Goal: Task Accomplishment & Management: Use online tool/utility

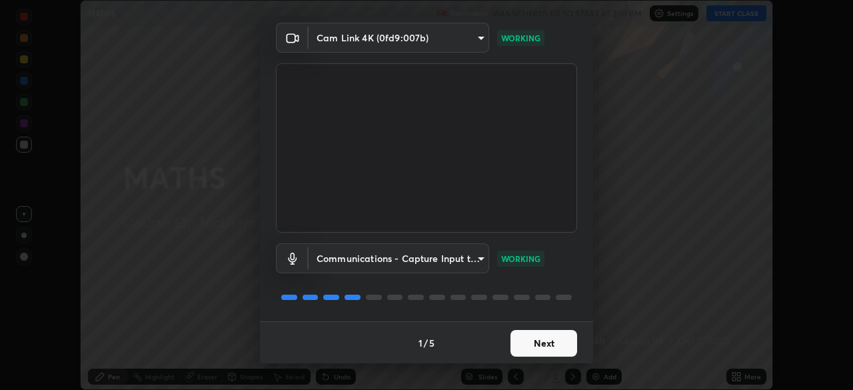
scroll to position [47, 0]
click at [530, 342] on button "Next" at bounding box center [544, 342] width 67 height 27
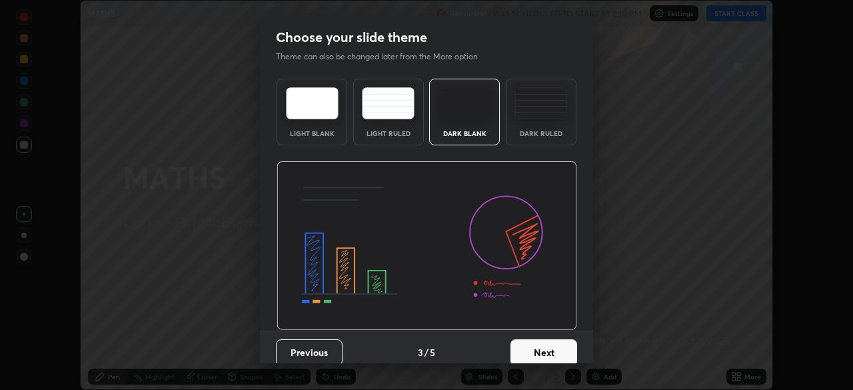
click at [533, 341] on button "Next" at bounding box center [544, 352] width 67 height 27
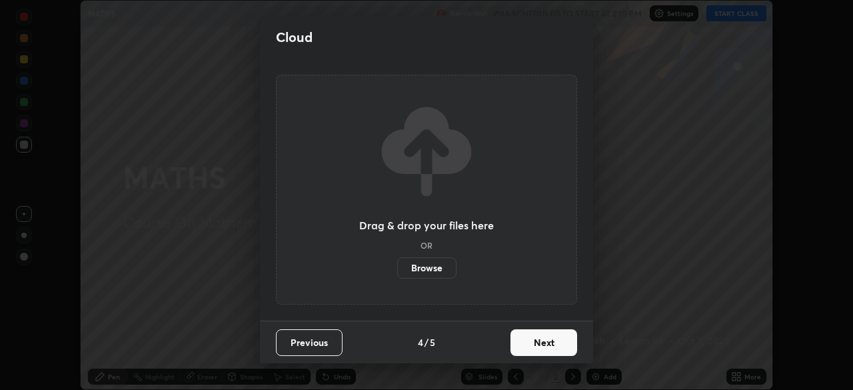
click at [533, 344] on button "Next" at bounding box center [544, 342] width 67 height 27
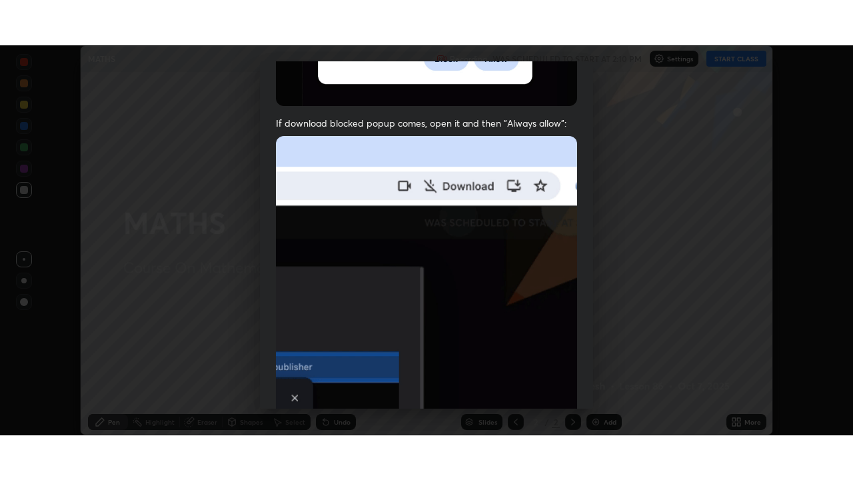
scroll to position [319, 0]
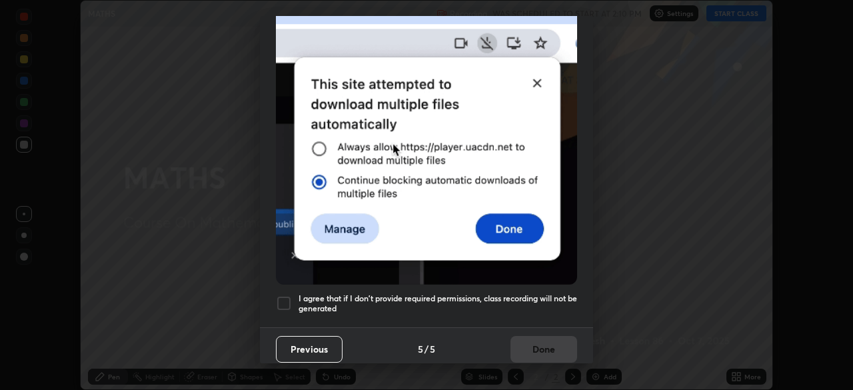
click at [405, 293] on h5 "I agree that if I don't provide required permissions, class recording will not …" at bounding box center [438, 303] width 279 height 21
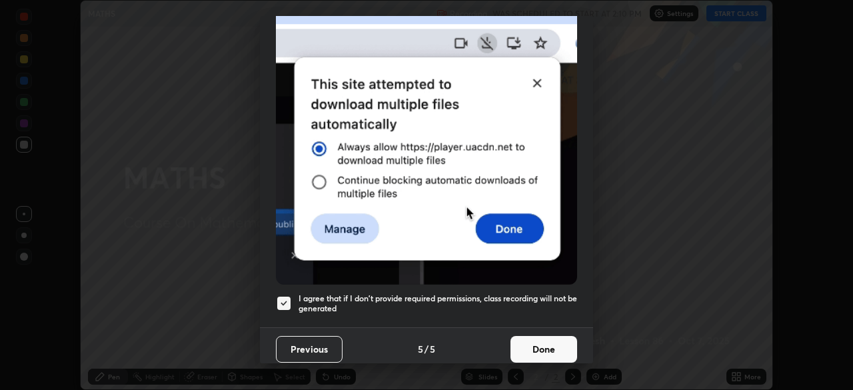
click at [525, 343] on button "Done" at bounding box center [544, 349] width 67 height 27
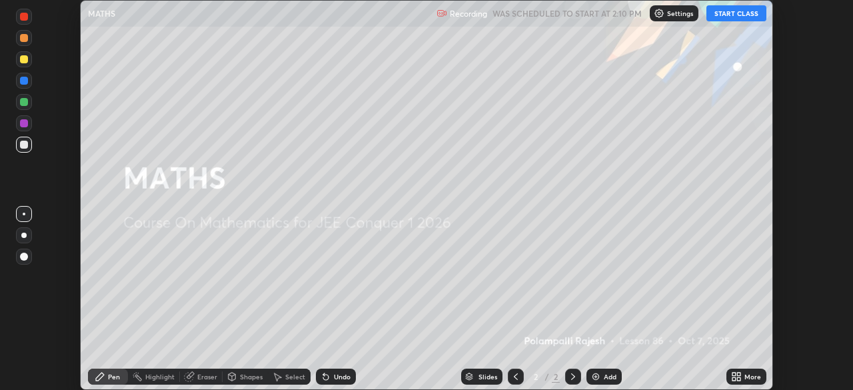
click at [736, 374] on icon at bounding box center [736, 376] width 11 height 11
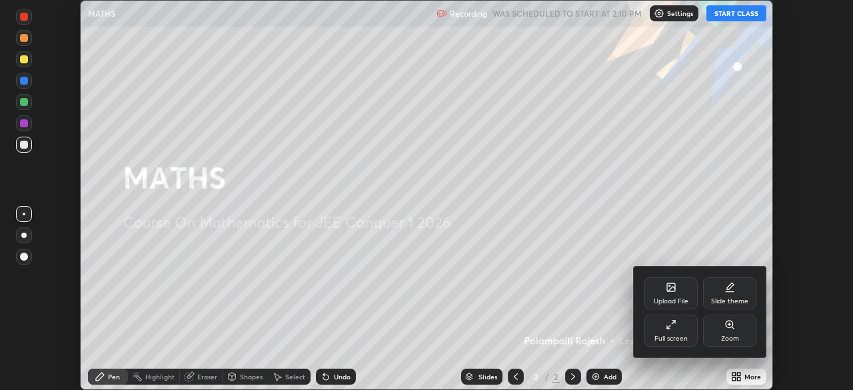
click at [670, 323] on icon at bounding box center [671, 324] width 11 height 11
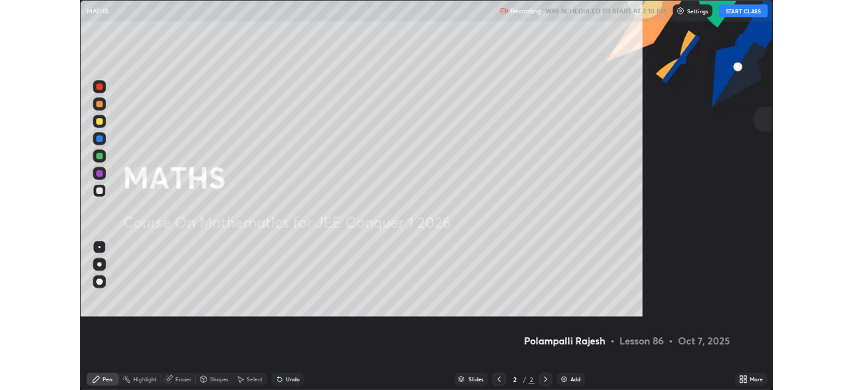
scroll to position [480, 853]
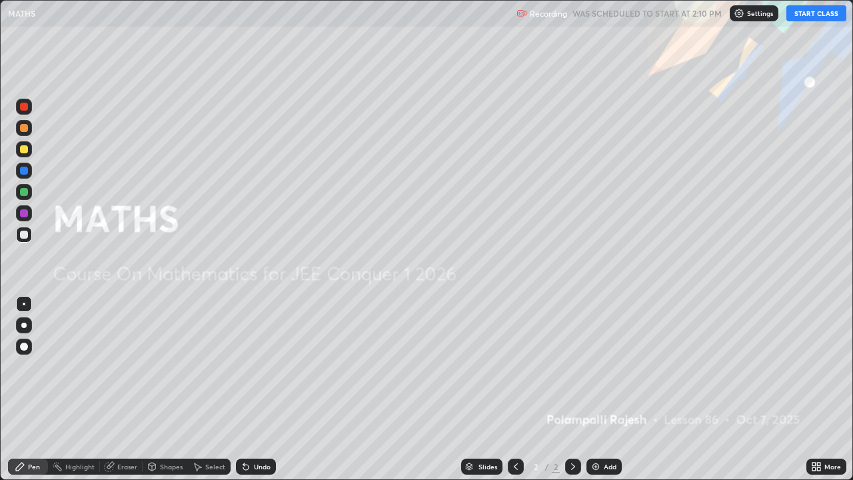
click at [806, 17] on button "START CLASS" at bounding box center [816, 13] width 60 height 16
click at [599, 389] on div "Add" at bounding box center [603, 467] width 35 height 16
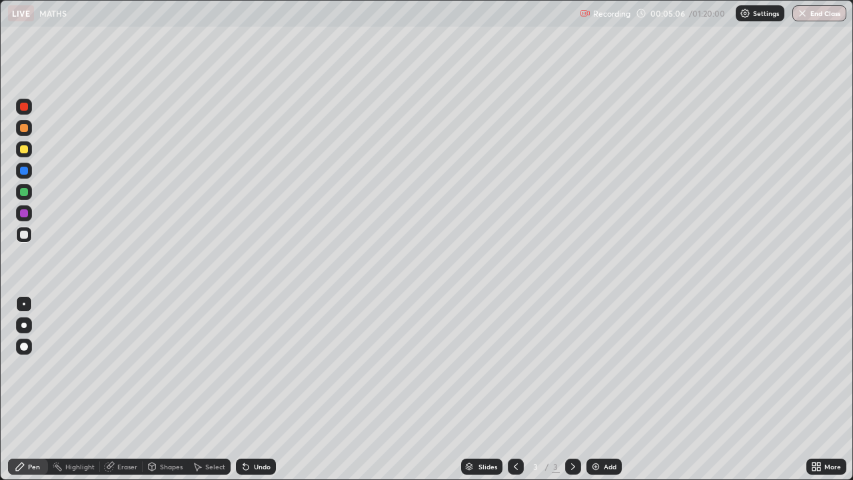
click at [267, 389] on div "Undo" at bounding box center [262, 466] width 17 height 7
click at [263, 389] on div "Undo" at bounding box center [262, 466] width 17 height 7
click at [254, 389] on div "Undo" at bounding box center [262, 466] width 17 height 7
click at [251, 389] on div "Undo" at bounding box center [256, 467] width 40 height 16
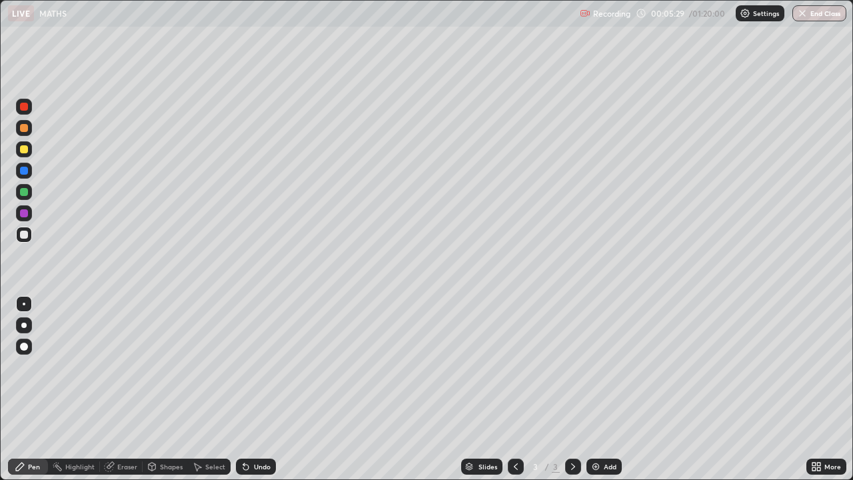
click at [251, 389] on div "Undo" at bounding box center [256, 467] width 40 height 16
click at [115, 389] on div "Eraser" at bounding box center [121, 467] width 43 height 16
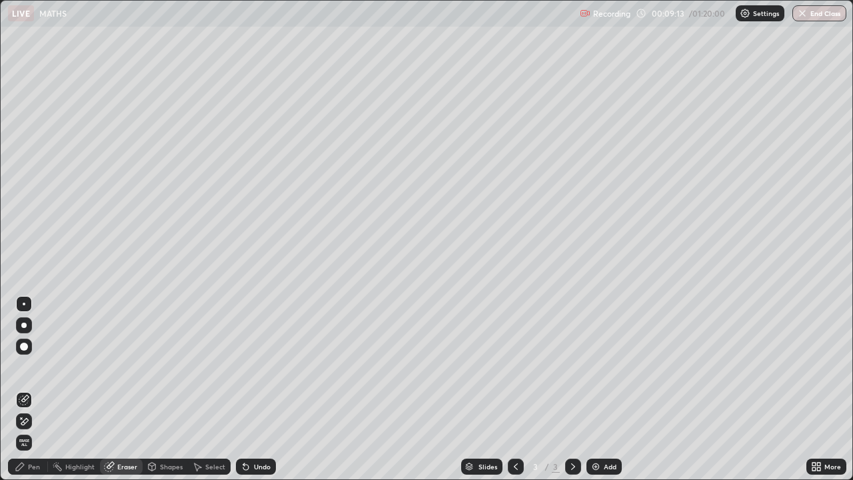
click at [36, 389] on div "Pen" at bounding box center [34, 466] width 12 height 7
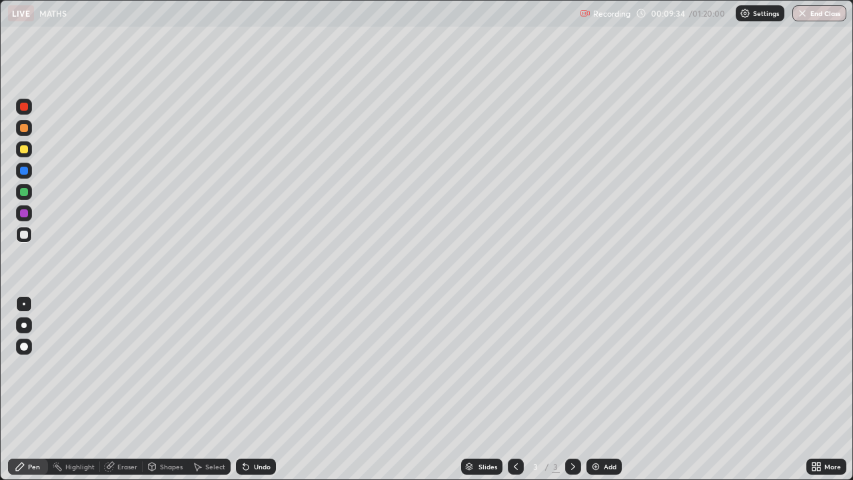
click at [156, 389] on icon at bounding box center [152, 466] width 11 height 11
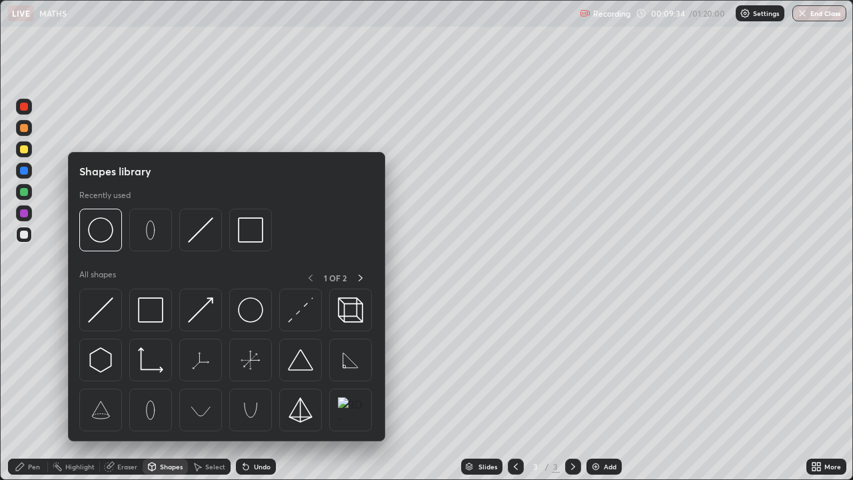
click at [129, 389] on div "Eraser" at bounding box center [127, 466] width 20 height 7
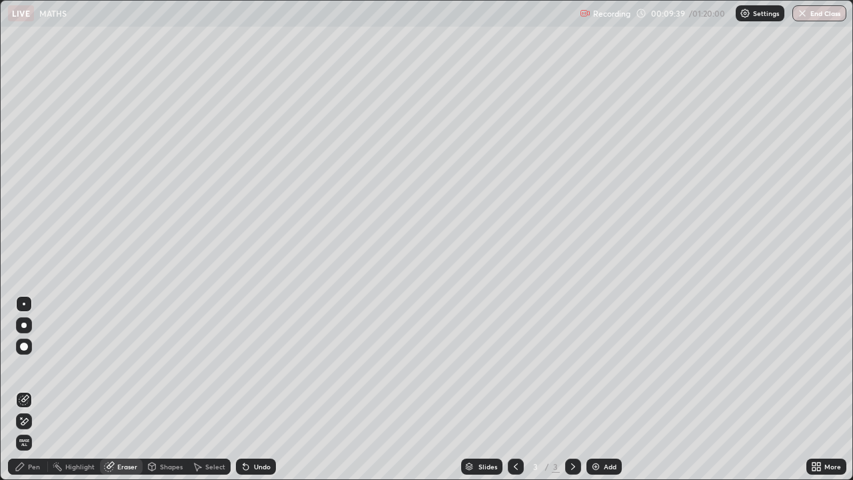
click at [34, 389] on div "Pen" at bounding box center [28, 466] width 40 height 27
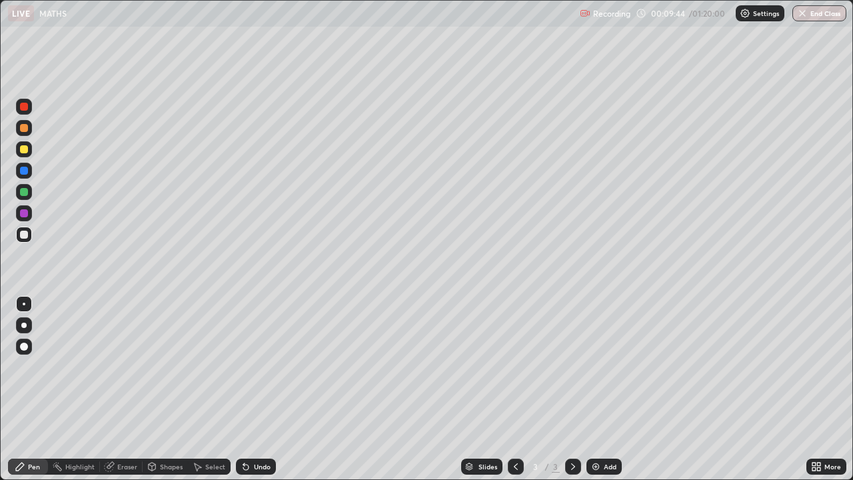
click at [255, 389] on div "Undo" at bounding box center [262, 466] width 17 height 7
click at [251, 389] on div "Undo" at bounding box center [256, 467] width 40 height 16
click at [255, 389] on div "Undo" at bounding box center [262, 466] width 17 height 7
click at [257, 389] on div "Undo" at bounding box center [256, 467] width 40 height 16
click at [25, 193] on div at bounding box center [24, 192] width 8 height 8
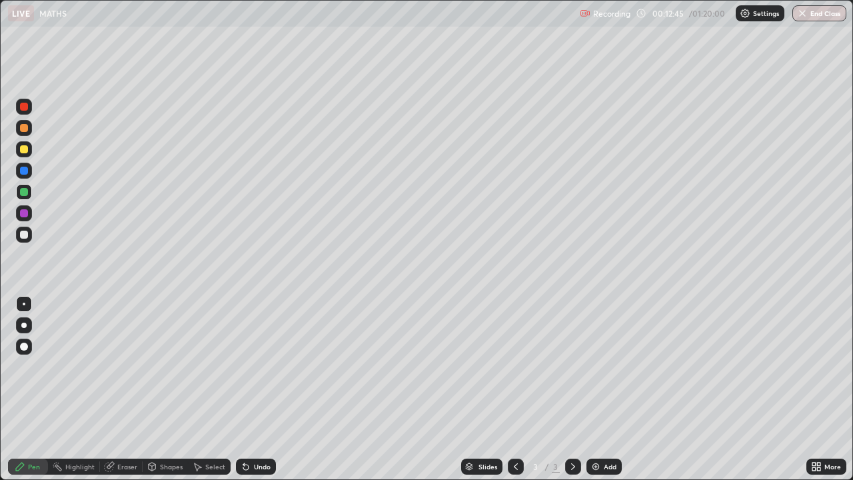
click at [119, 389] on div "Eraser" at bounding box center [127, 466] width 20 height 7
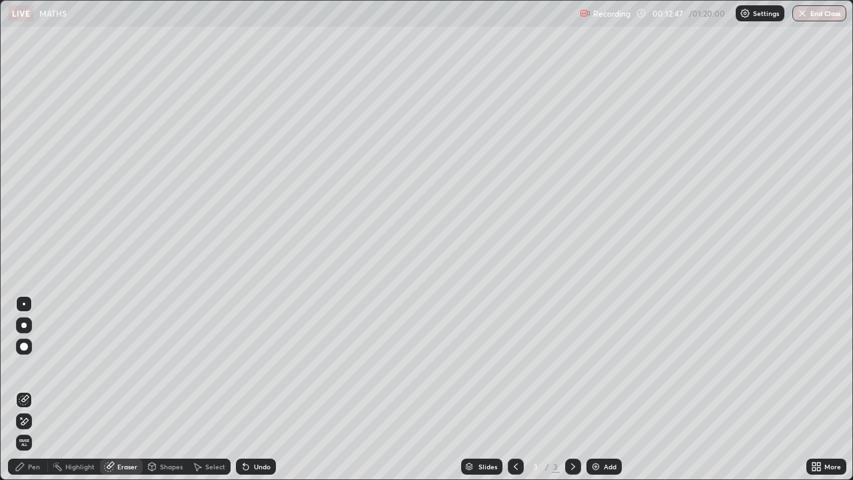
click at [33, 389] on div "Pen" at bounding box center [34, 466] width 12 height 7
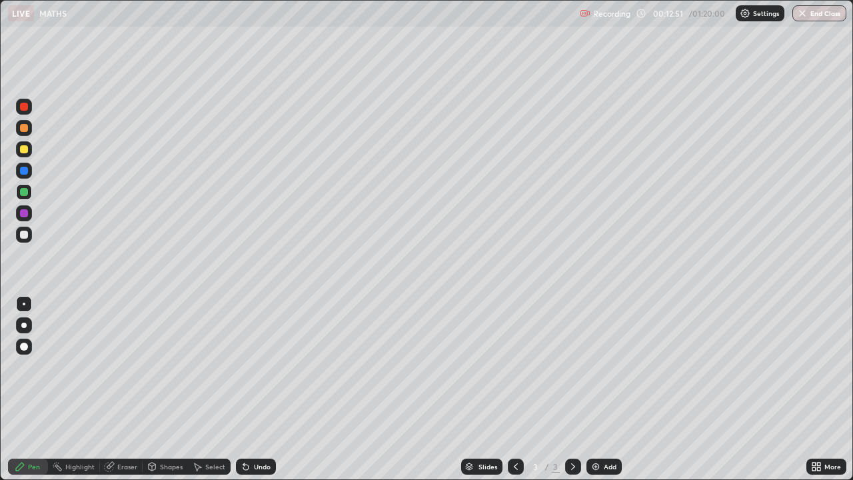
click at [244, 389] on icon at bounding box center [246, 466] width 11 height 11
click at [246, 389] on icon at bounding box center [245, 467] width 5 height 5
click at [211, 389] on div "Select" at bounding box center [215, 466] width 20 height 7
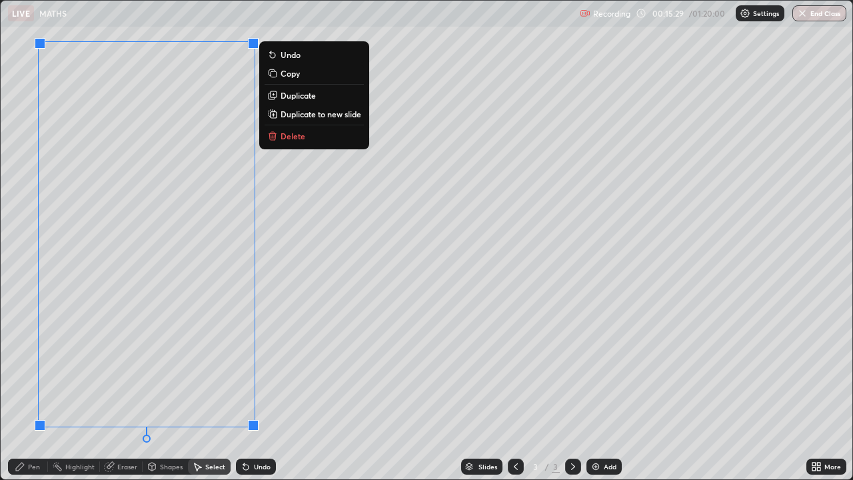
click at [281, 115] on p "Duplicate to new slide" at bounding box center [321, 114] width 81 height 11
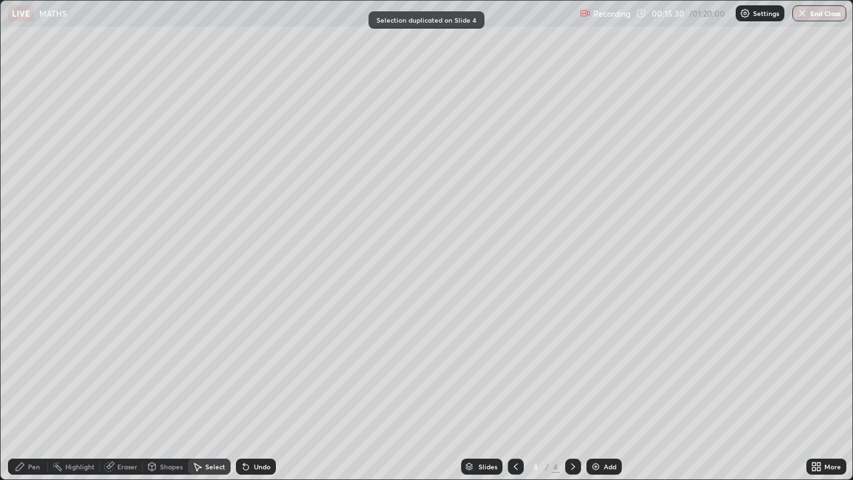
click at [25, 389] on div "Pen" at bounding box center [28, 466] width 40 height 27
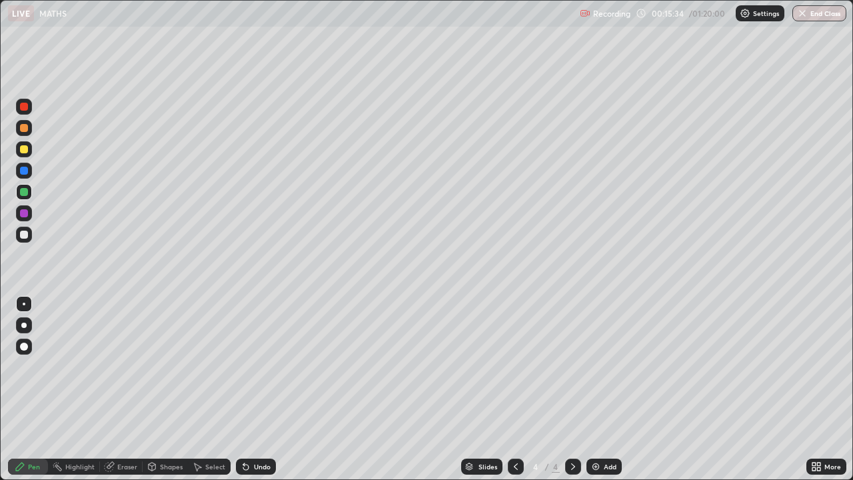
click at [20, 235] on div at bounding box center [24, 235] width 8 height 8
click at [262, 389] on div "Undo" at bounding box center [262, 466] width 17 height 7
click at [261, 389] on div "Undo" at bounding box center [262, 466] width 17 height 7
click at [263, 389] on div "Undo" at bounding box center [262, 466] width 17 height 7
click at [254, 389] on div "Undo" at bounding box center [262, 466] width 17 height 7
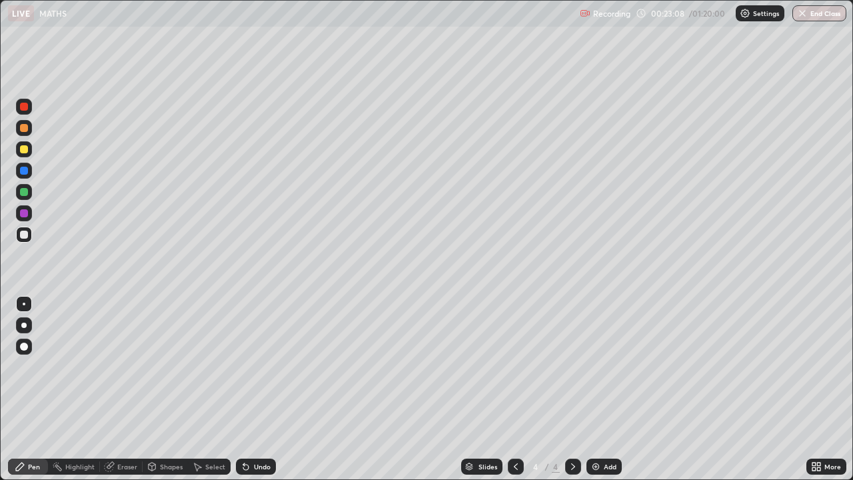
click at [341, 389] on div "Slides 4 / 4 Add" at bounding box center [541, 466] width 531 height 27
click at [346, 389] on div "Slides 4 / 4 Add" at bounding box center [541, 466] width 531 height 27
click at [380, 389] on div "Slides 4 / 4 Add" at bounding box center [541, 466] width 531 height 27
click at [210, 389] on div "Select" at bounding box center [209, 467] width 43 height 16
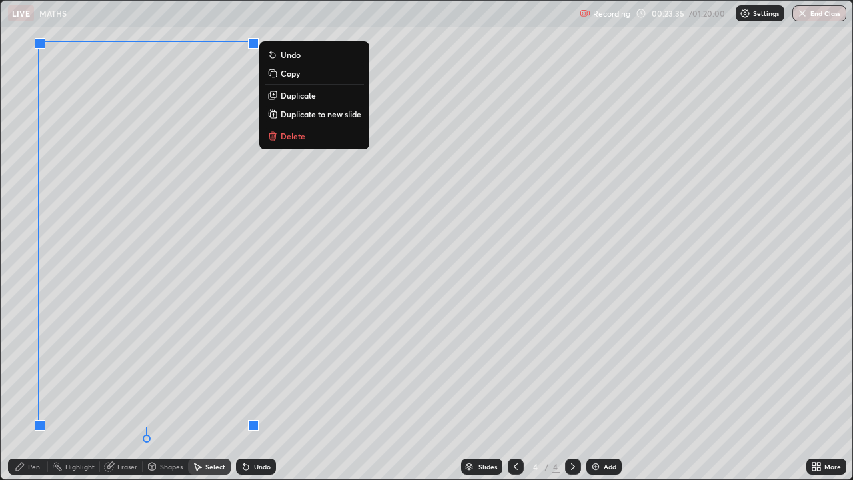
click at [275, 137] on icon at bounding box center [272, 136] width 6 height 6
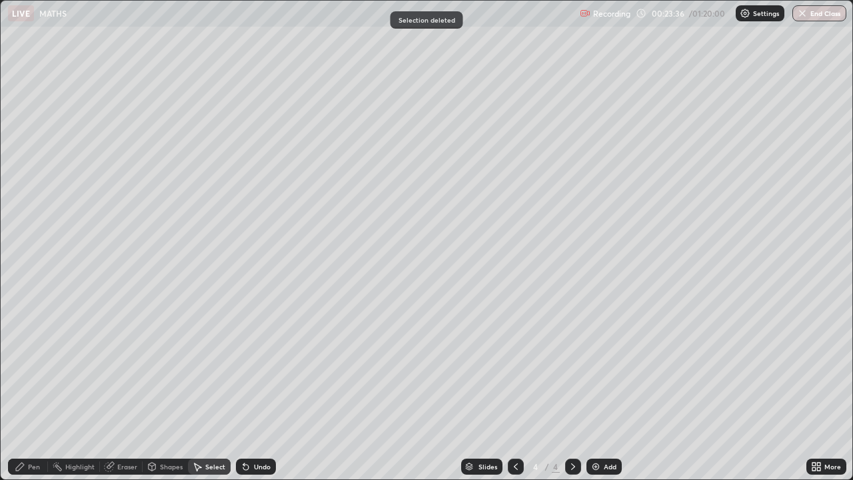
click at [35, 389] on div "Pen" at bounding box center [34, 466] width 12 height 7
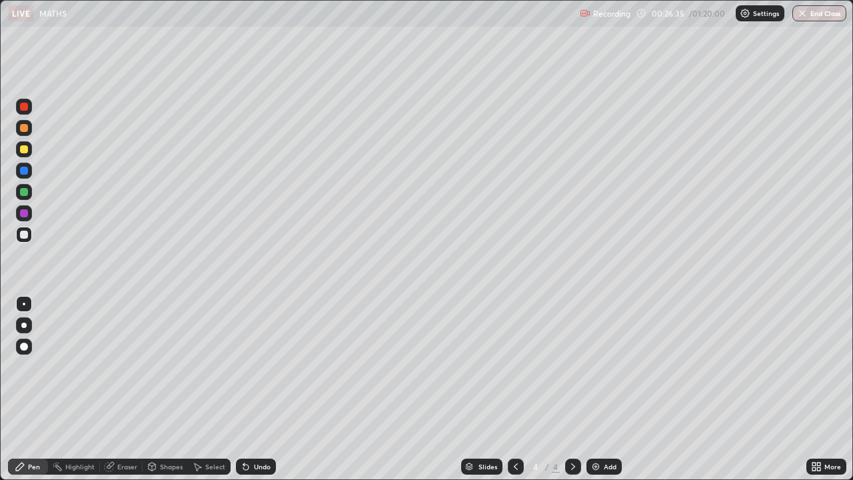
click at [243, 389] on icon at bounding box center [245, 467] width 5 height 5
click at [244, 389] on icon at bounding box center [245, 467] width 5 height 5
click at [211, 389] on div "Select" at bounding box center [215, 466] width 20 height 7
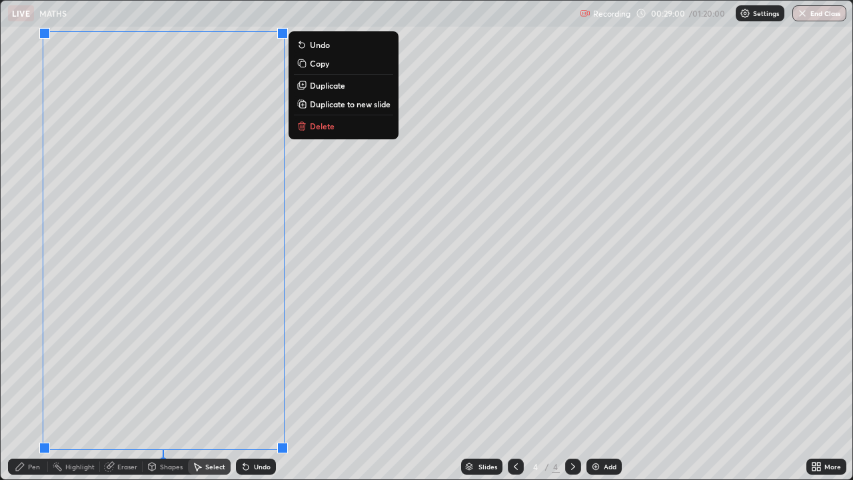
click at [310, 104] on p "Duplicate to new slide" at bounding box center [350, 104] width 81 height 11
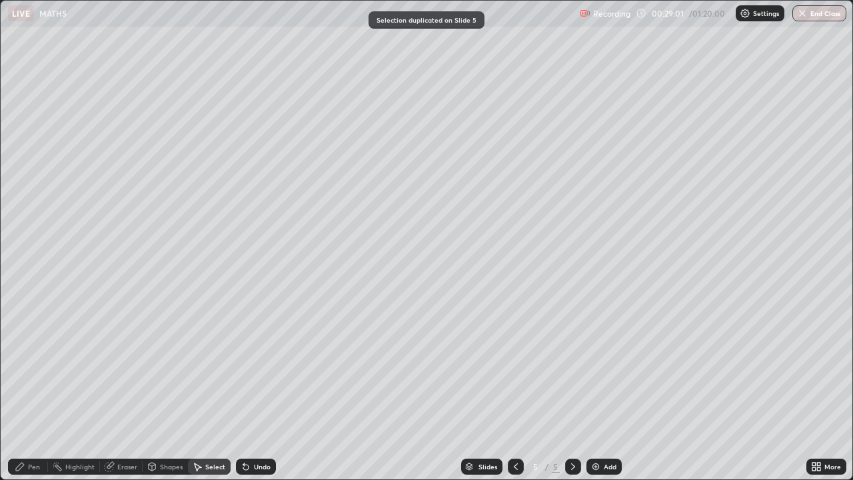
click at [29, 389] on div "Pen" at bounding box center [34, 466] width 12 height 7
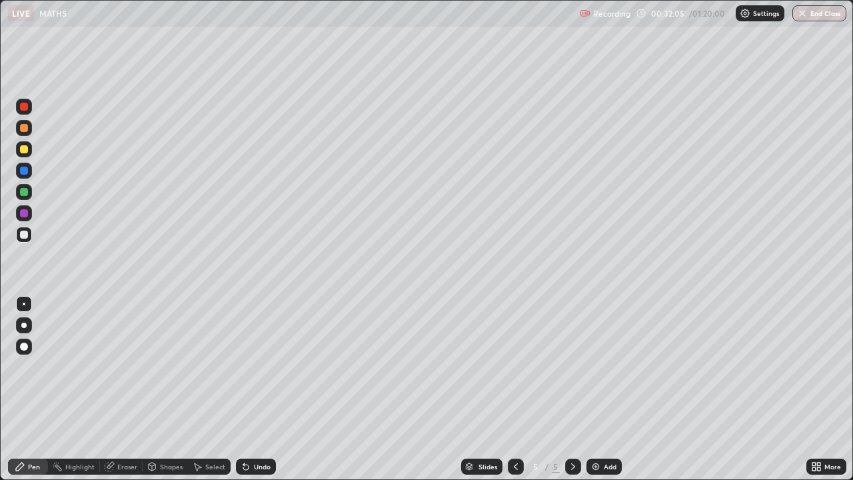
click at [41, 389] on div "Pen" at bounding box center [28, 467] width 40 height 16
click at [22, 150] on div at bounding box center [24, 149] width 8 height 8
click at [129, 389] on div "Eraser" at bounding box center [127, 466] width 20 height 7
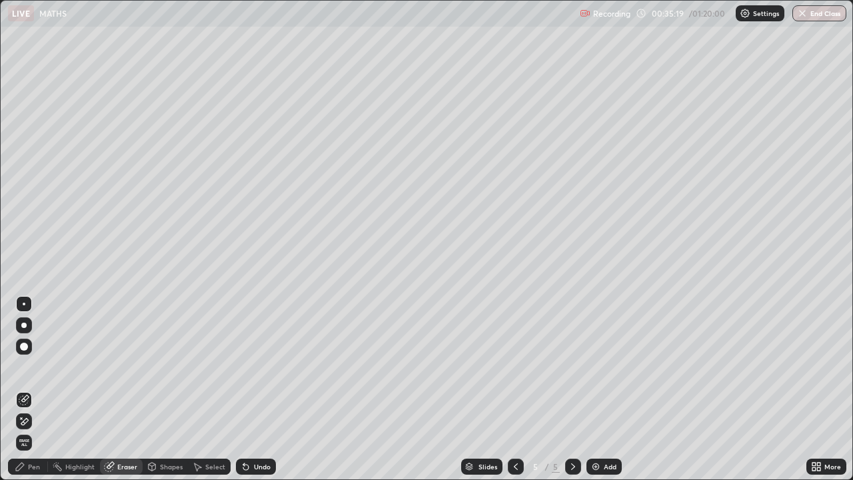
click at [33, 389] on div "Pen" at bounding box center [34, 466] width 12 height 7
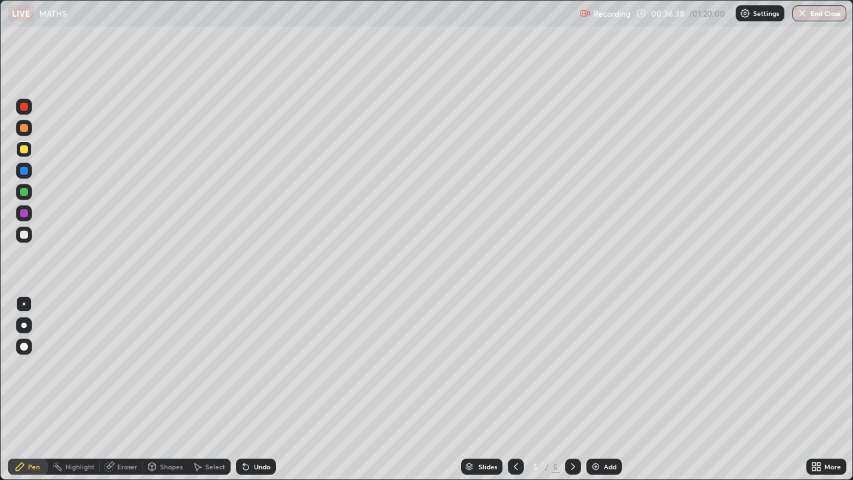
click at [203, 389] on div "Select" at bounding box center [209, 467] width 43 height 16
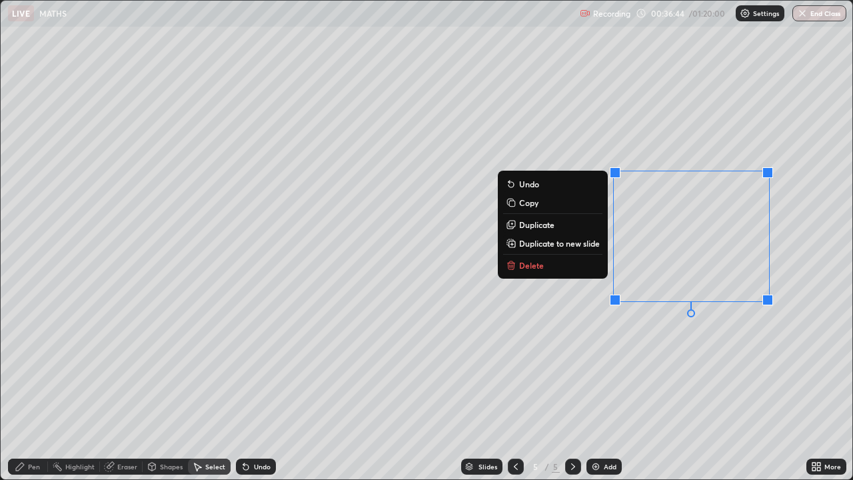
click at [527, 265] on p "Delete" at bounding box center [531, 265] width 25 height 11
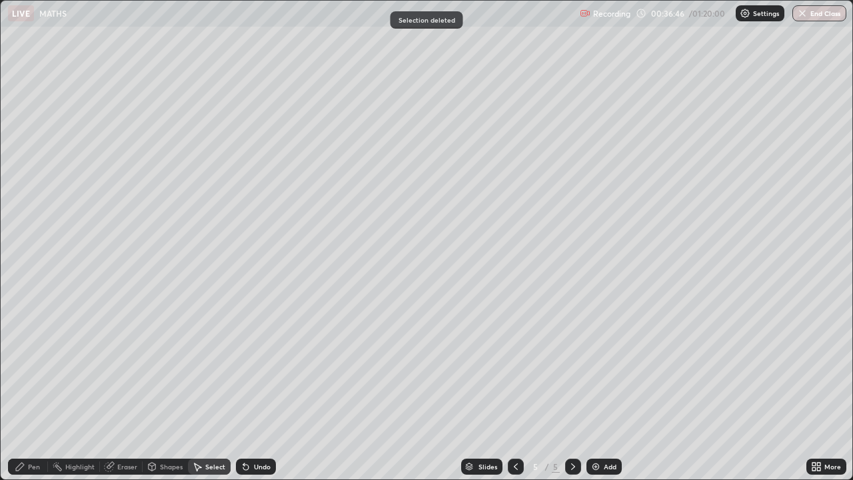
click at [39, 389] on div "Pen" at bounding box center [34, 466] width 12 height 7
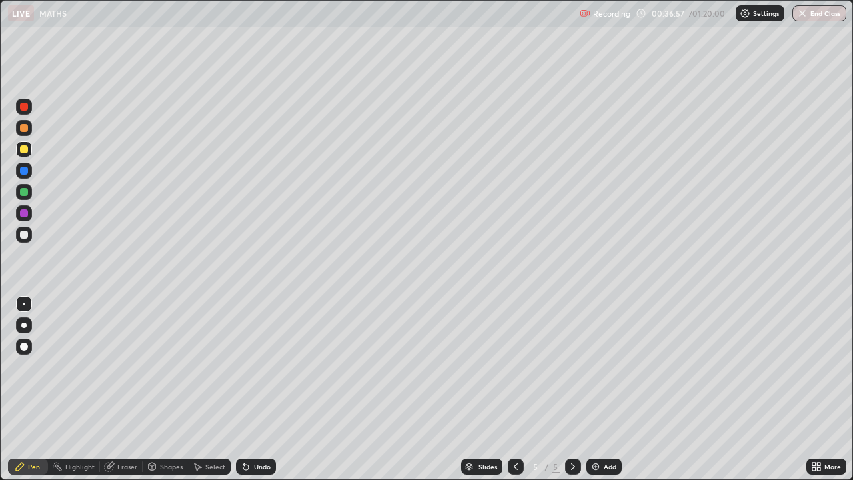
click at [261, 389] on div "Undo" at bounding box center [262, 466] width 17 height 7
click at [28, 240] on div at bounding box center [24, 235] width 16 height 16
click at [213, 389] on div "Select" at bounding box center [215, 466] width 20 height 7
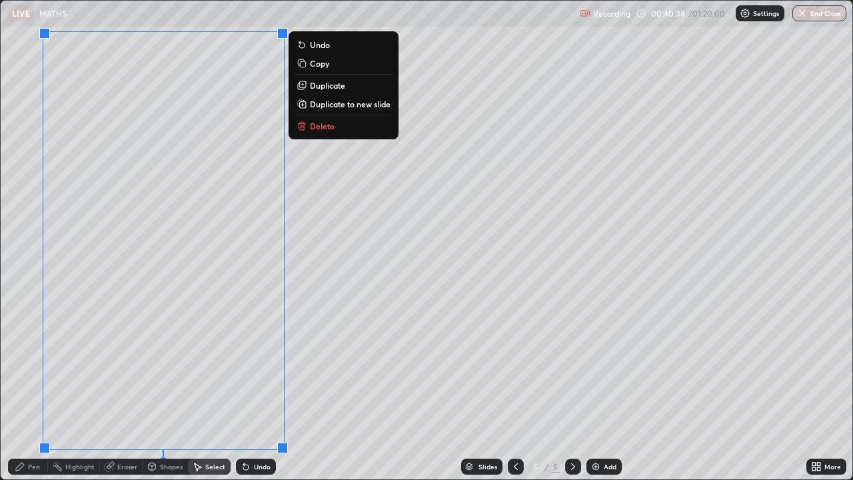
click at [299, 129] on icon at bounding box center [302, 126] width 6 height 6
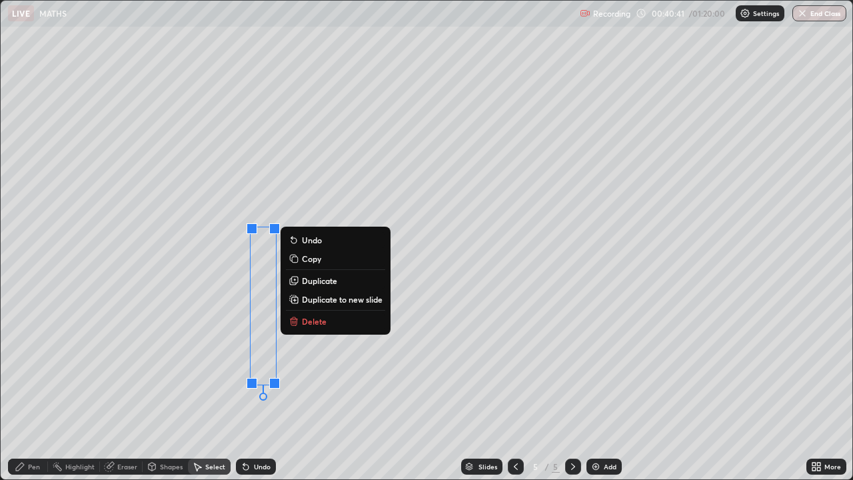
click at [303, 323] on p "Delete" at bounding box center [314, 321] width 25 height 11
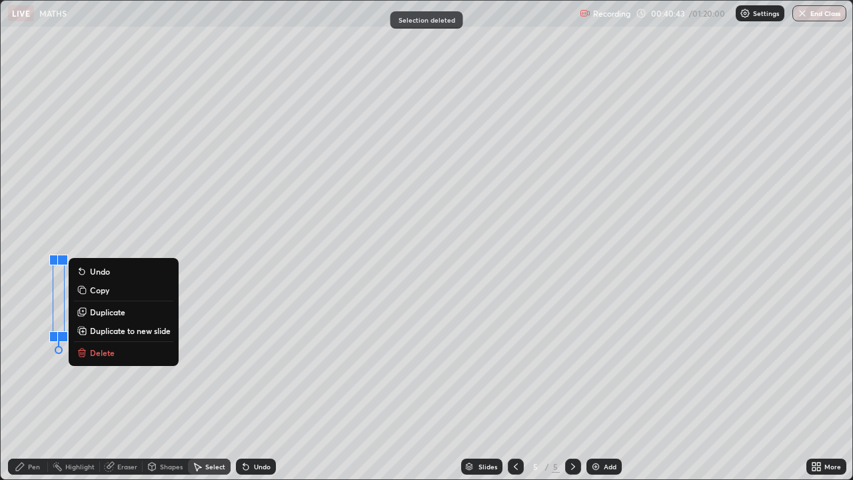
click at [99, 354] on p "Delete" at bounding box center [102, 352] width 25 height 11
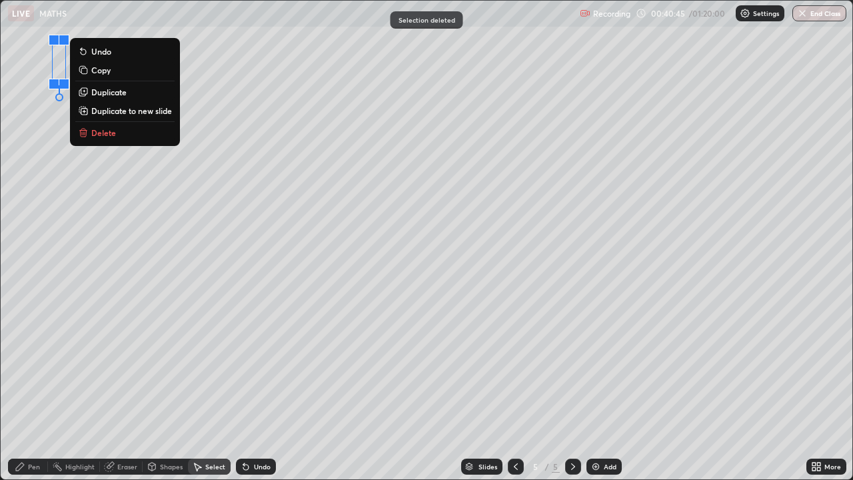
click at [103, 129] on p "Delete" at bounding box center [103, 132] width 25 height 11
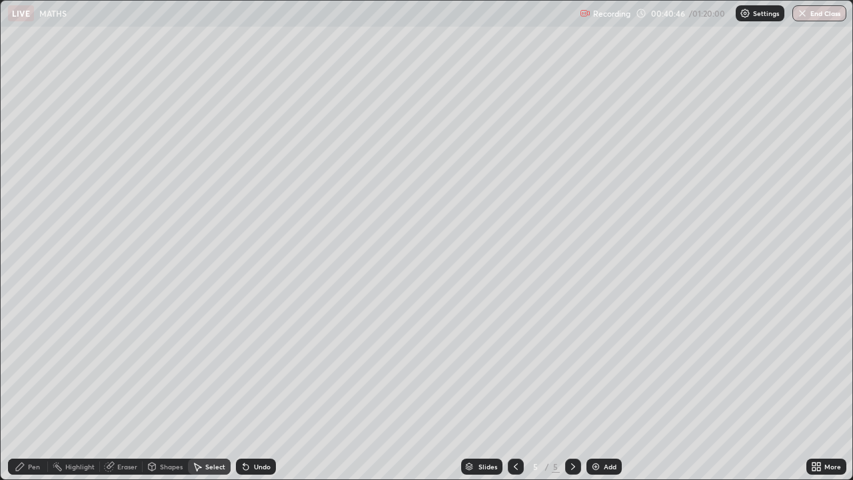
click at [29, 389] on div "Pen" at bounding box center [34, 466] width 12 height 7
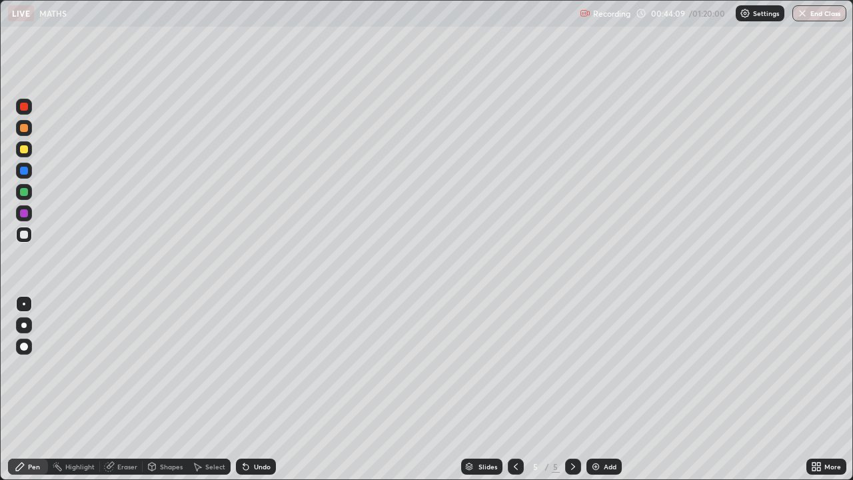
click at [249, 389] on icon at bounding box center [246, 466] width 11 height 11
click at [254, 389] on div "Undo" at bounding box center [262, 466] width 17 height 7
click at [23, 194] on div at bounding box center [24, 192] width 8 height 8
click at [117, 389] on div "Eraser" at bounding box center [127, 466] width 20 height 7
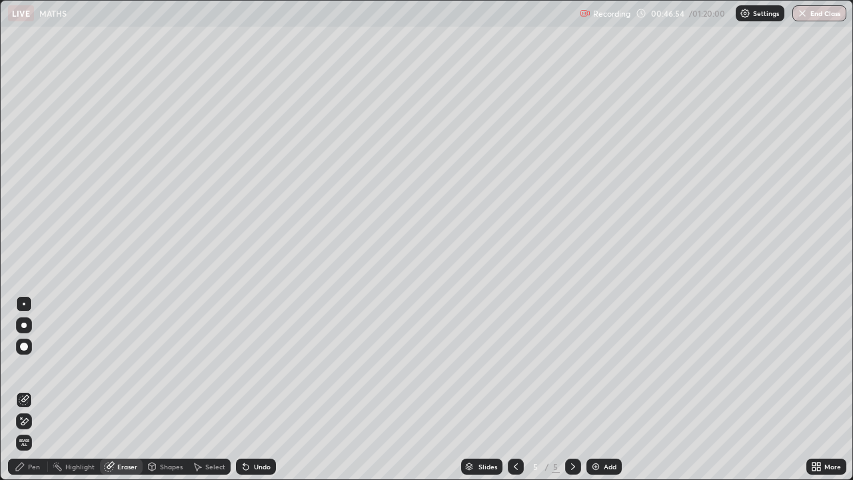
click at [35, 389] on div "Pen" at bounding box center [34, 466] width 12 height 7
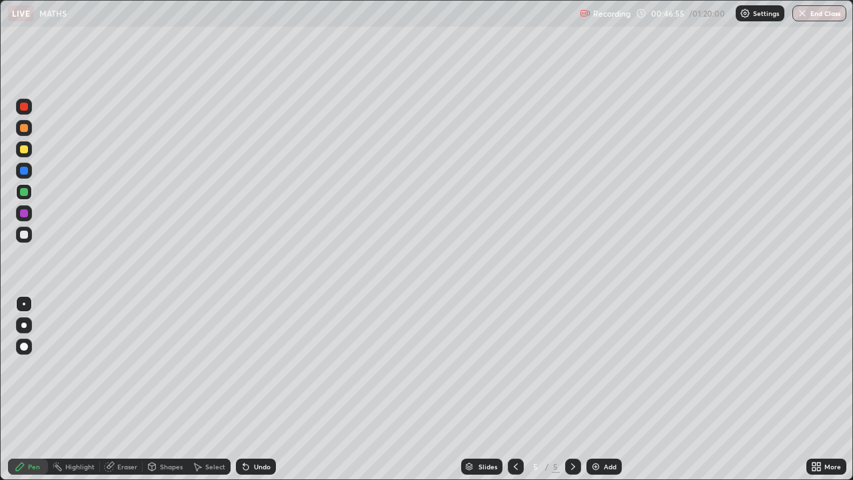
click at [121, 389] on div "Eraser" at bounding box center [127, 466] width 20 height 7
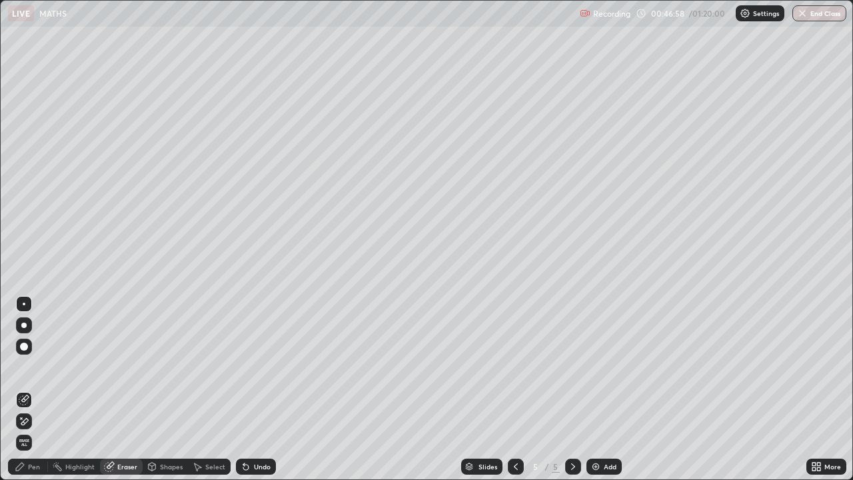
click at [26, 389] on div "Pen" at bounding box center [28, 467] width 40 height 16
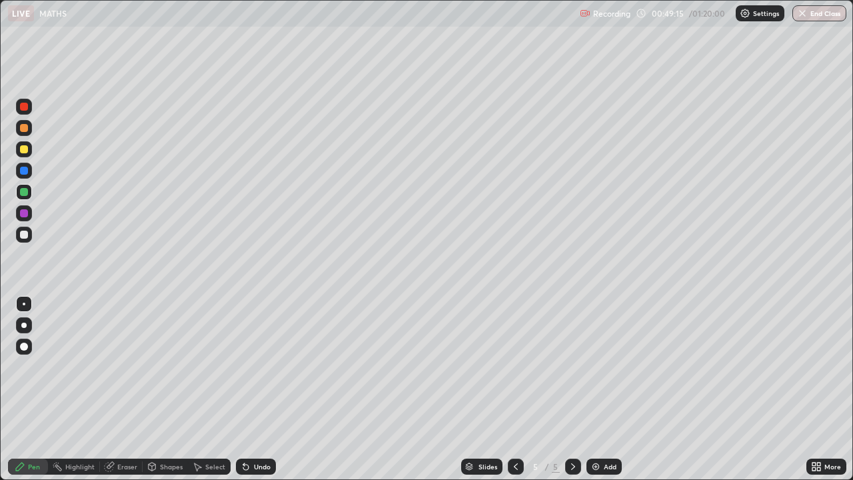
click at [118, 389] on div "Eraser" at bounding box center [127, 466] width 20 height 7
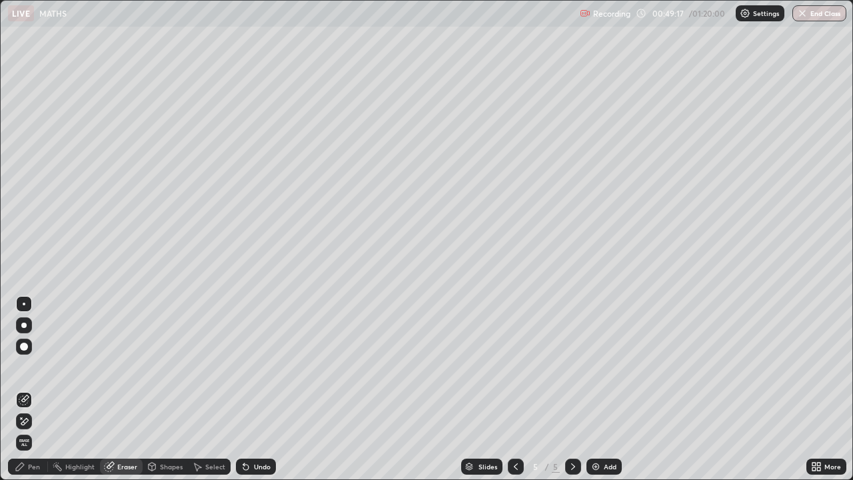
click at [36, 389] on div "Pen" at bounding box center [34, 466] width 12 height 7
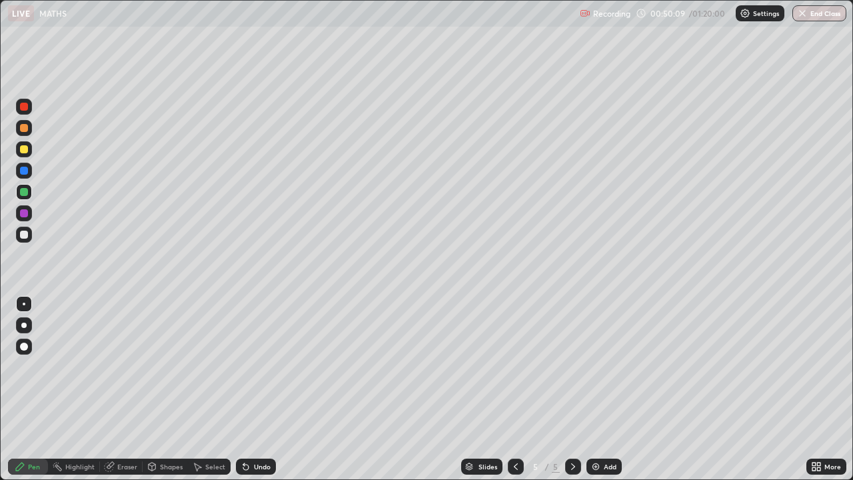
click at [248, 389] on icon at bounding box center [246, 466] width 11 height 11
click at [20, 215] on div at bounding box center [24, 213] width 8 height 8
click at [22, 239] on div at bounding box center [24, 235] width 16 height 16
click at [254, 389] on div "Undo" at bounding box center [262, 466] width 17 height 7
click at [249, 389] on icon at bounding box center [246, 466] width 11 height 11
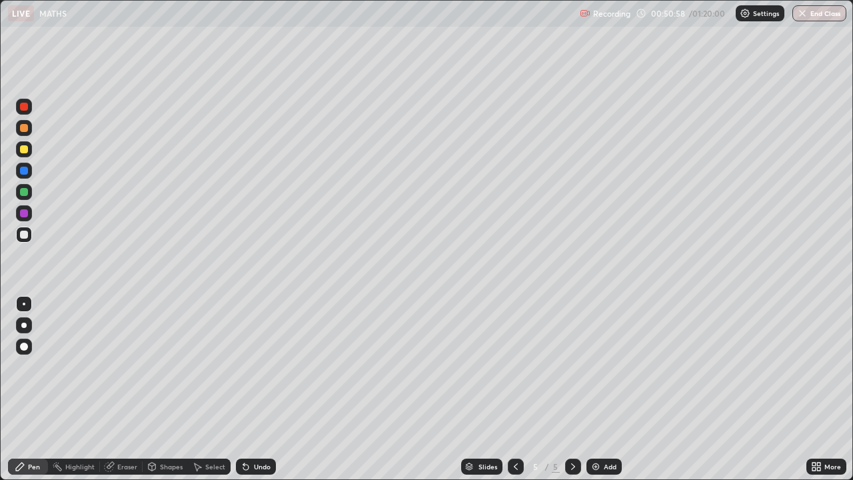
click at [251, 389] on div "Undo" at bounding box center [256, 467] width 40 height 16
click at [249, 389] on icon at bounding box center [246, 466] width 11 height 11
click at [202, 389] on div "Select" at bounding box center [209, 467] width 43 height 16
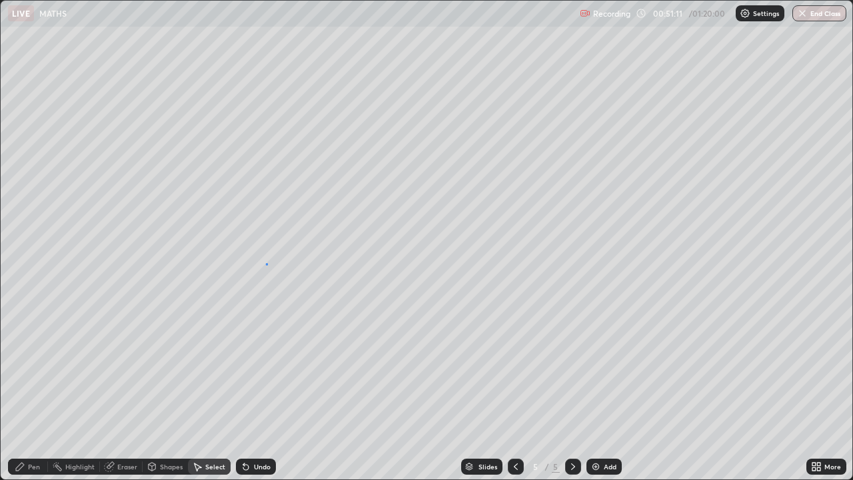
click at [266, 264] on div "0 ° Undo Copy Duplicate Duplicate to new slide Delete" at bounding box center [427, 240] width 852 height 479
click at [31, 389] on div "Pen" at bounding box center [34, 466] width 12 height 7
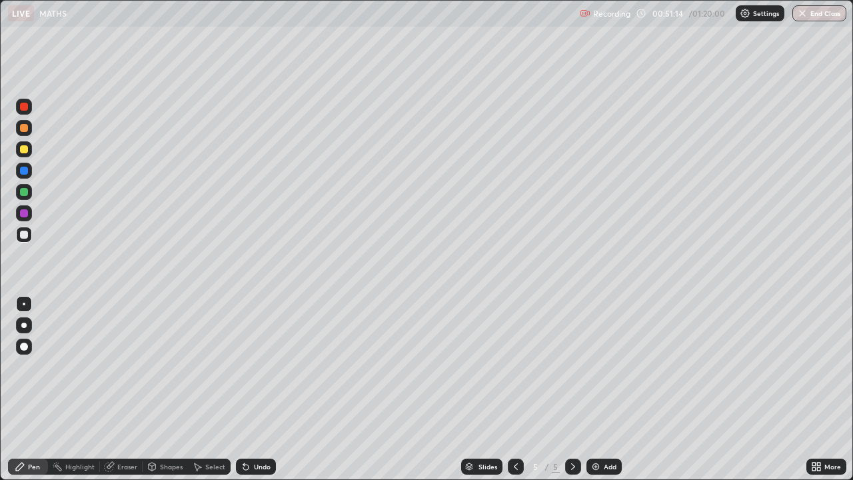
click at [113, 389] on icon at bounding box center [109, 466] width 11 height 11
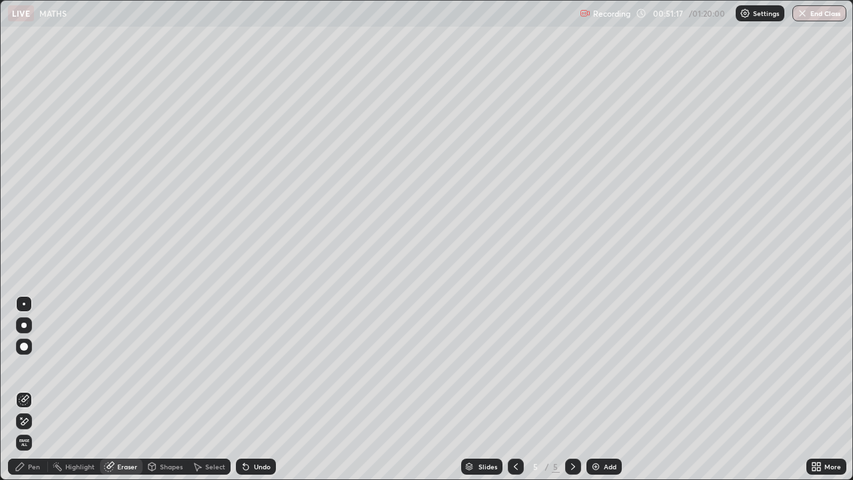
click at [23, 389] on icon at bounding box center [24, 421] width 7 height 7
click at [31, 389] on div "Pen" at bounding box center [34, 466] width 12 height 7
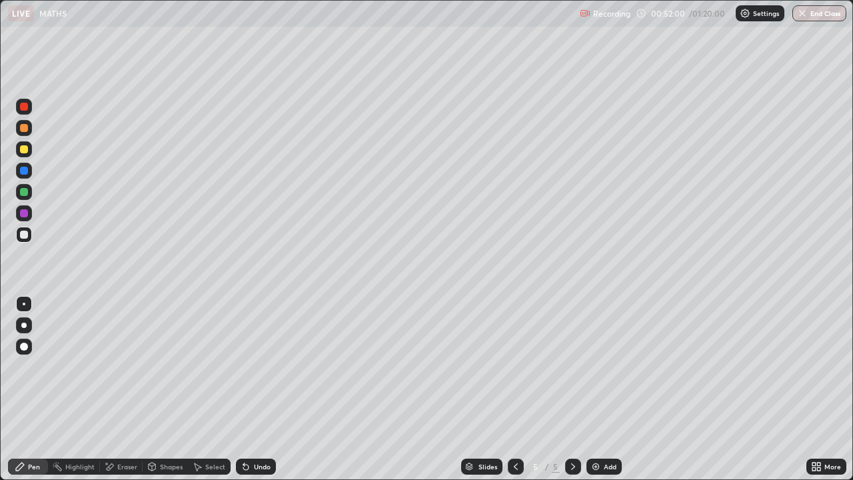
click at [206, 389] on div "Select" at bounding box center [215, 466] width 20 height 7
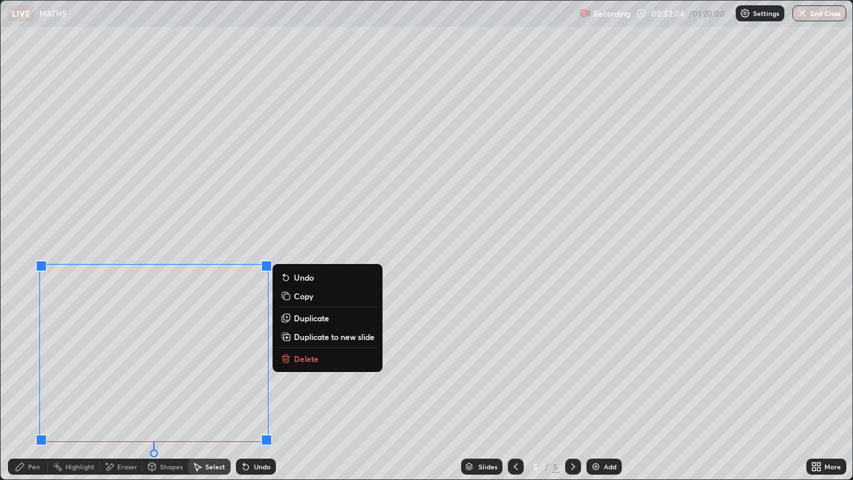
click at [305, 389] on div "0 ° Undo Copy Duplicate Duplicate to new slide Delete" at bounding box center [427, 240] width 852 height 479
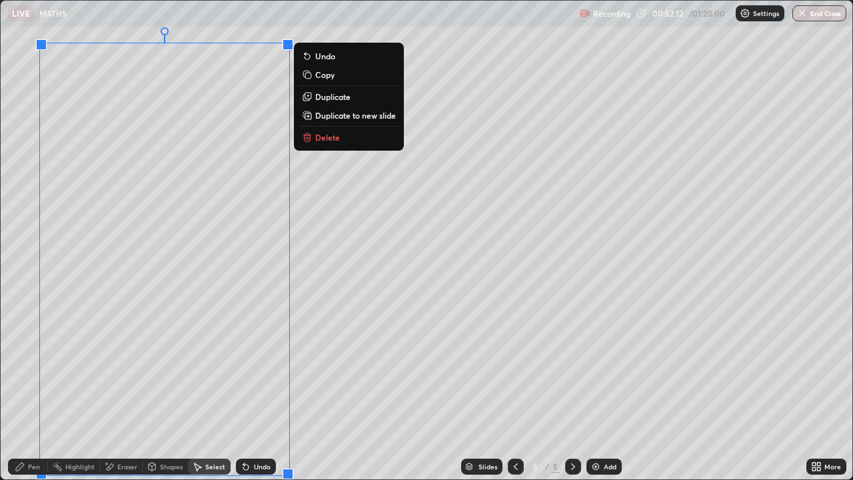
click at [325, 117] on p "Duplicate to new slide" at bounding box center [355, 115] width 81 height 11
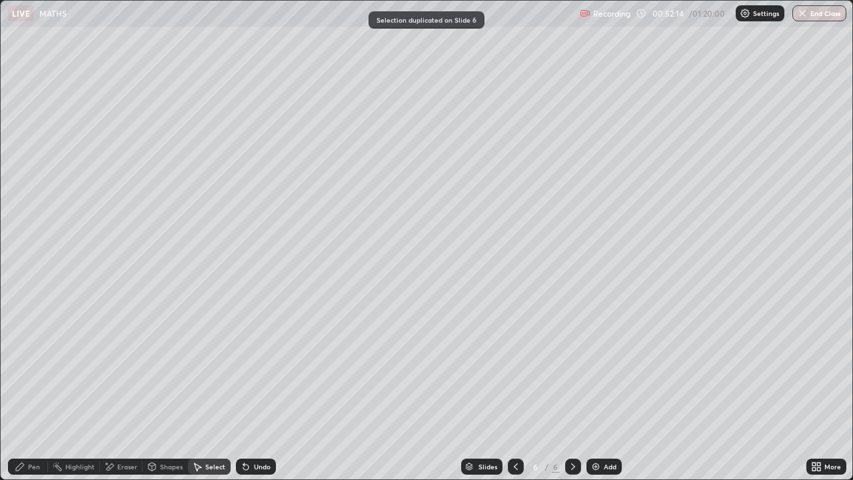
click at [31, 389] on div "Pen" at bounding box center [34, 466] width 12 height 7
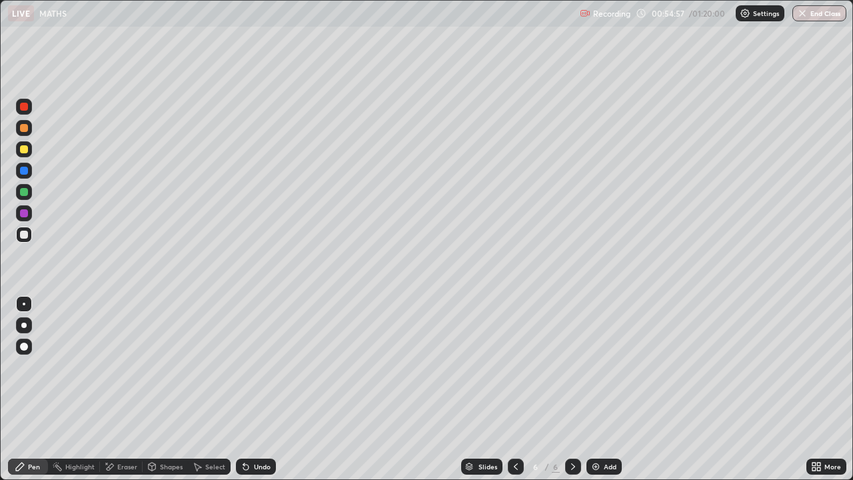
click at [118, 389] on div "Eraser" at bounding box center [127, 466] width 20 height 7
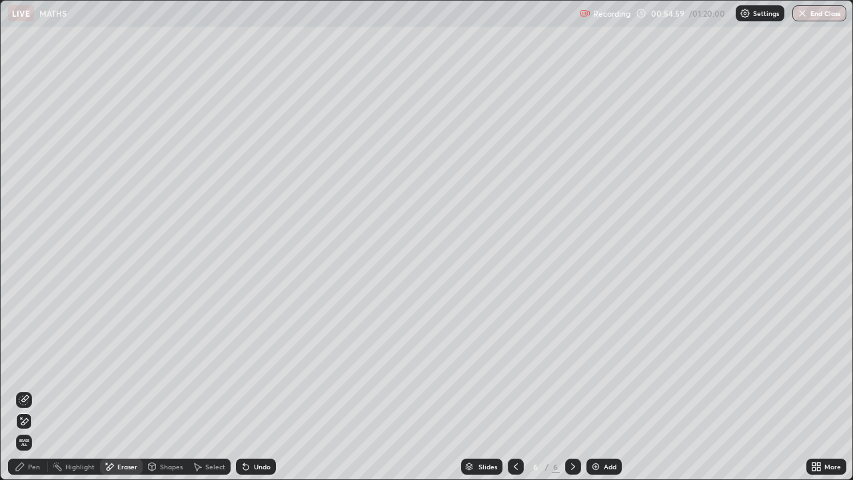
click at [33, 389] on div "Pen" at bounding box center [34, 466] width 12 height 7
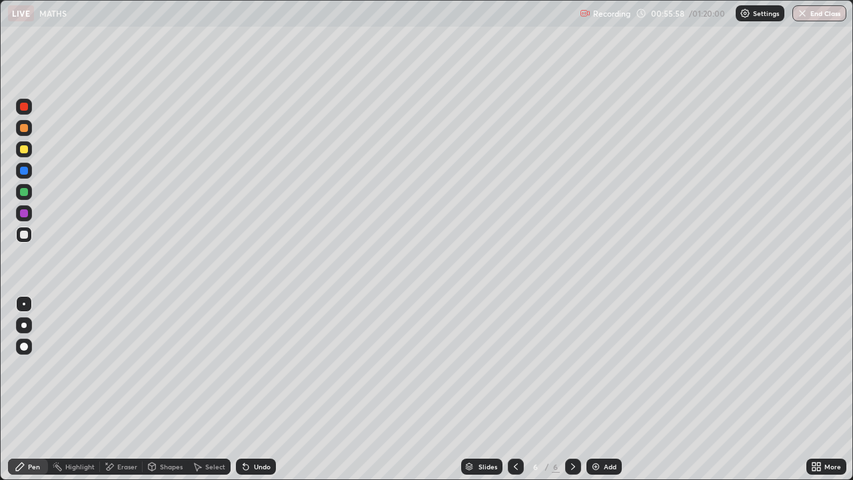
click at [133, 389] on div "Eraser" at bounding box center [127, 466] width 20 height 7
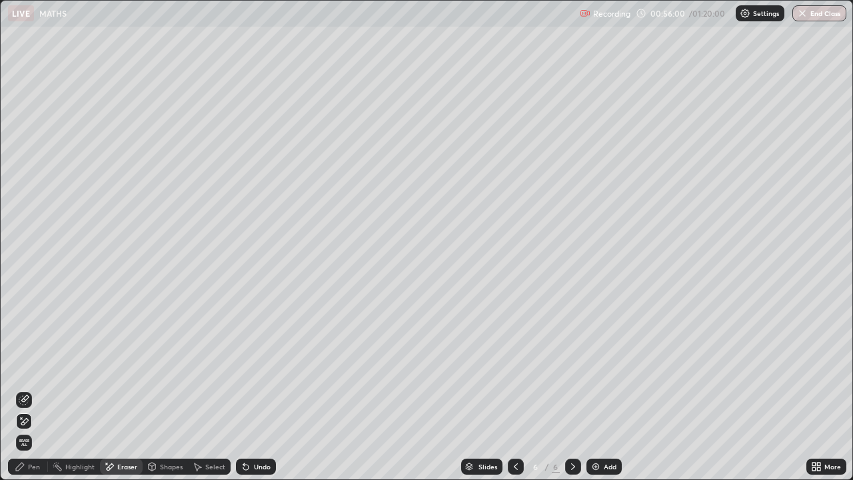
click at [32, 389] on div "Pen" at bounding box center [34, 466] width 12 height 7
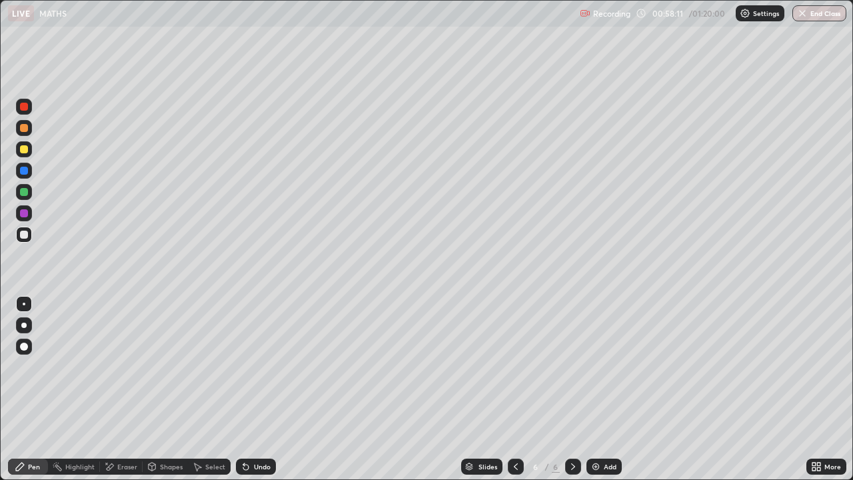
click at [207, 389] on div "Select" at bounding box center [215, 466] width 20 height 7
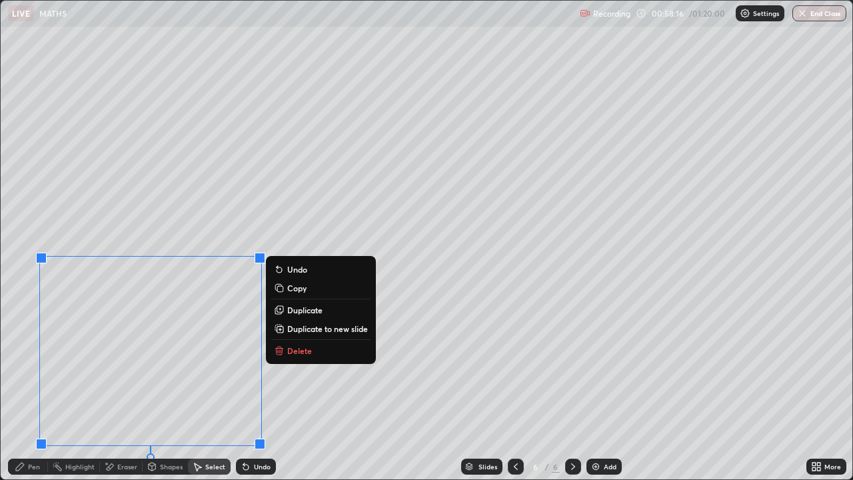
click at [283, 350] on icon at bounding box center [279, 350] width 11 height 11
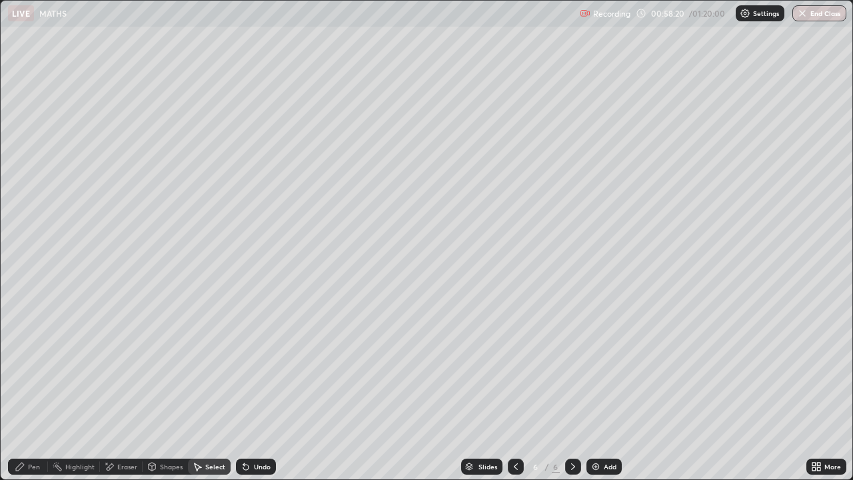
click at [127, 389] on div "Eraser" at bounding box center [127, 466] width 20 height 7
click at [25, 389] on icon at bounding box center [20, 466] width 11 height 11
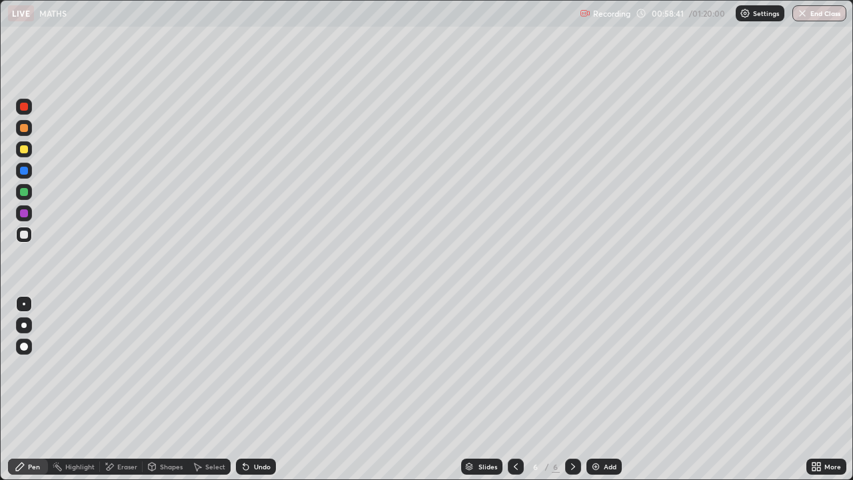
click at [263, 389] on div "Undo" at bounding box center [262, 466] width 17 height 7
click at [261, 389] on div "Undo" at bounding box center [262, 466] width 17 height 7
click at [258, 389] on div "Undo" at bounding box center [262, 466] width 17 height 7
click at [205, 389] on div "Select" at bounding box center [215, 466] width 20 height 7
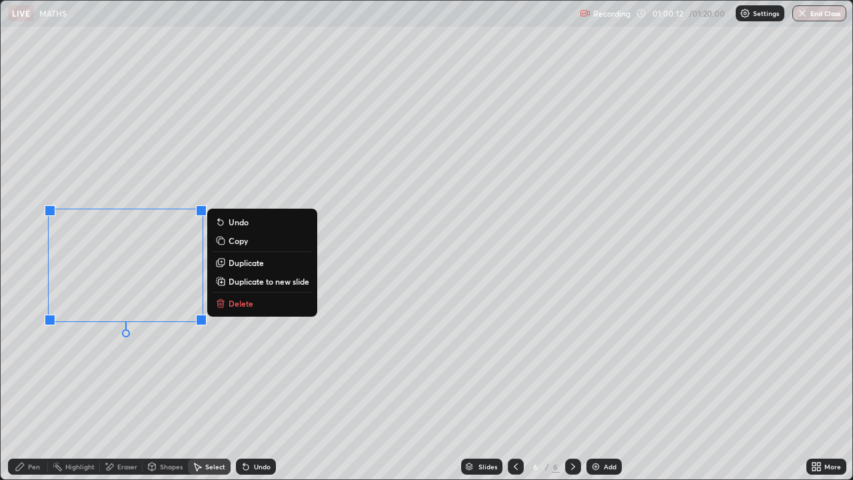
click at [223, 303] on icon at bounding box center [220, 304] width 6 height 6
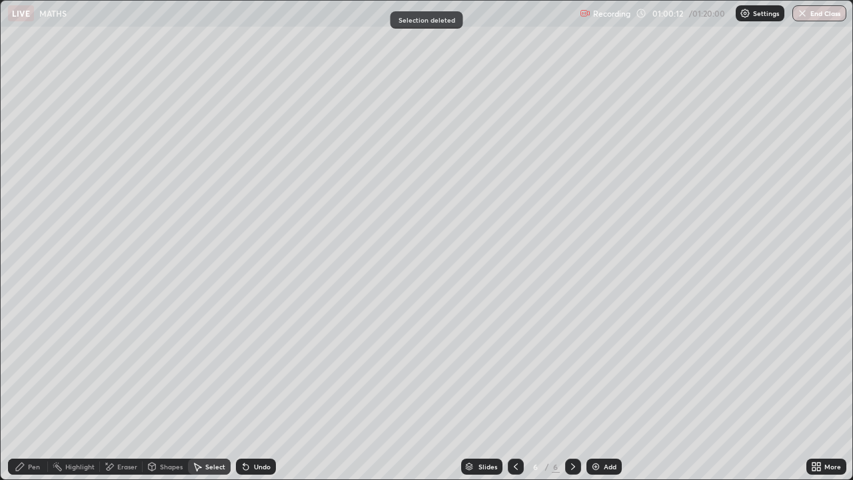
click at [26, 389] on div "Pen" at bounding box center [28, 467] width 40 height 16
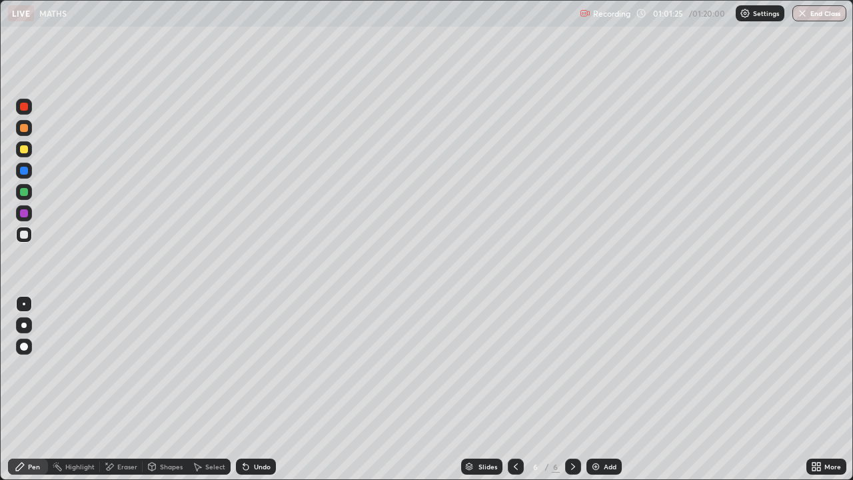
click at [113, 389] on icon at bounding box center [109, 466] width 11 height 11
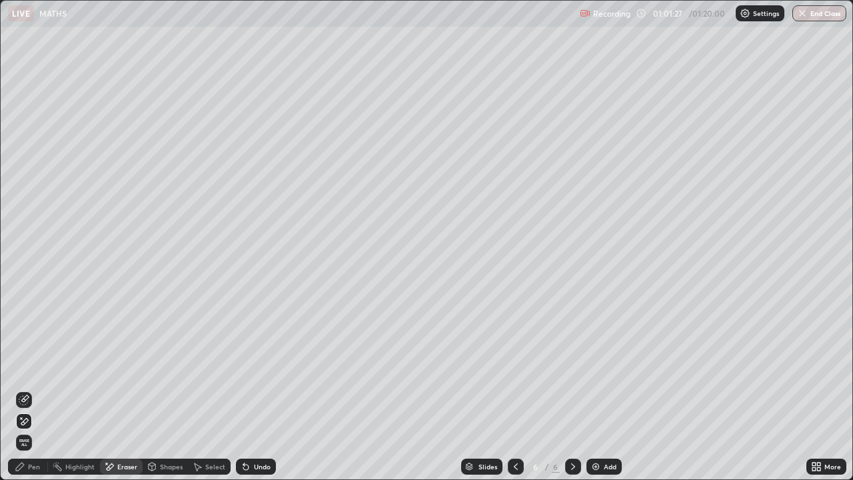
click at [31, 389] on div "Pen" at bounding box center [34, 466] width 12 height 7
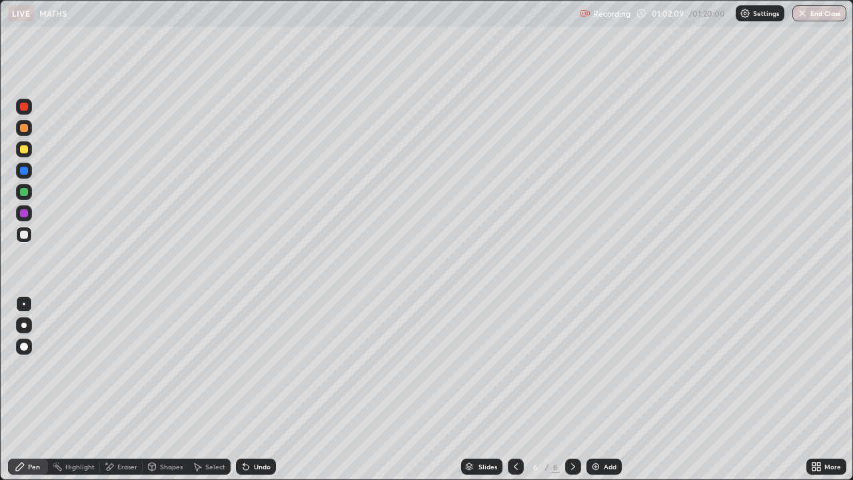
click at [248, 389] on icon at bounding box center [246, 466] width 11 height 11
click at [247, 389] on icon at bounding box center [246, 466] width 11 height 11
click at [243, 389] on icon at bounding box center [245, 467] width 5 height 5
click at [21, 191] on div at bounding box center [24, 192] width 8 height 8
click at [212, 389] on div "Select" at bounding box center [215, 466] width 20 height 7
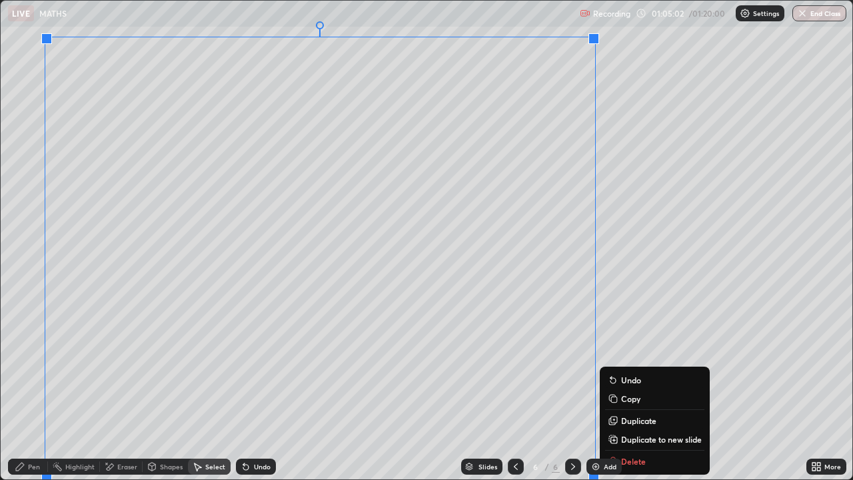
click at [631, 389] on p "Duplicate to new slide" at bounding box center [661, 439] width 81 height 11
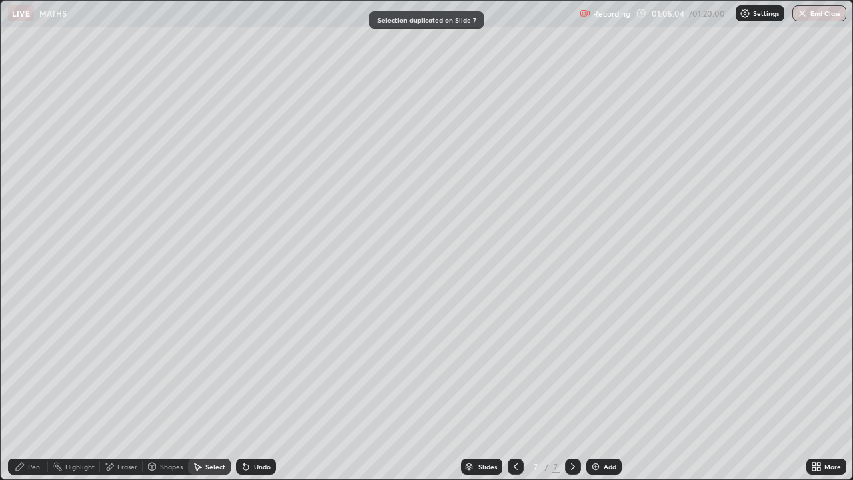
click at [39, 389] on div "Pen" at bounding box center [28, 467] width 40 height 16
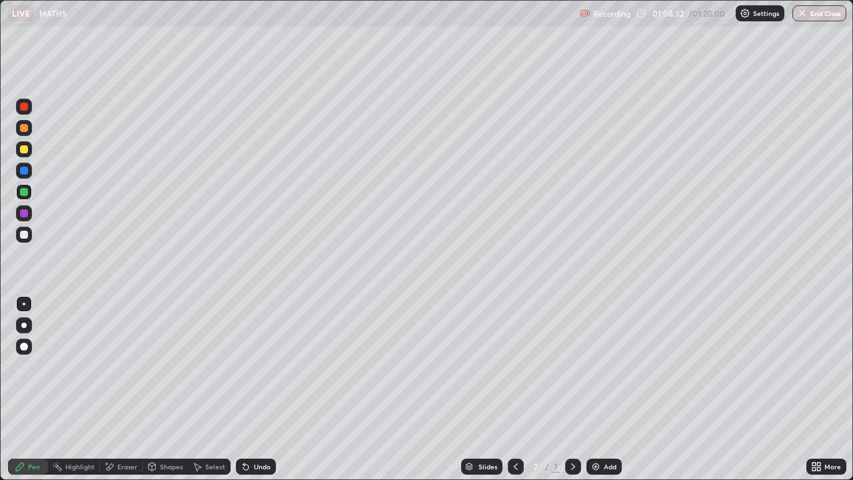
click at [209, 389] on div "Select" at bounding box center [215, 466] width 20 height 7
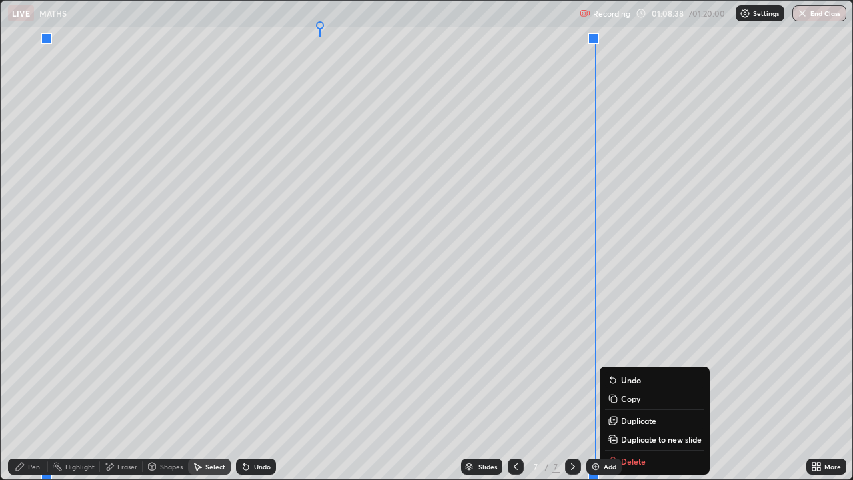
click at [629, 389] on div "Slides 7 / 7 Add" at bounding box center [541, 466] width 531 height 27
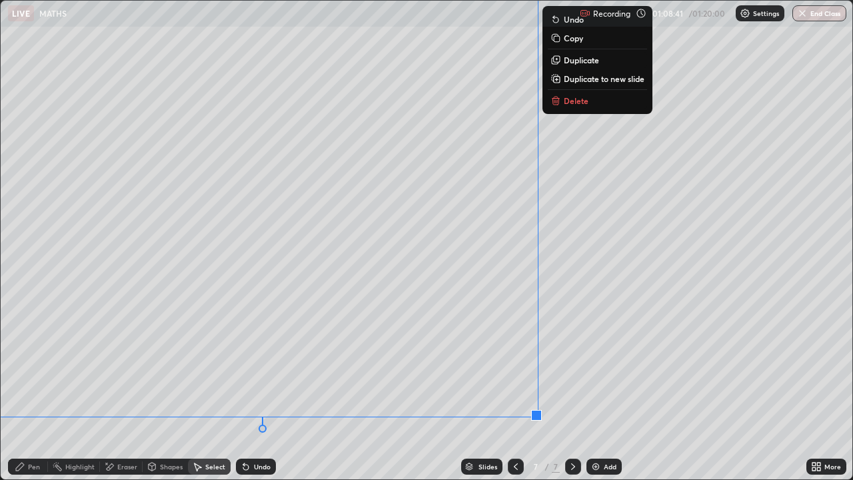
click at [565, 103] on p "Delete" at bounding box center [576, 100] width 25 height 11
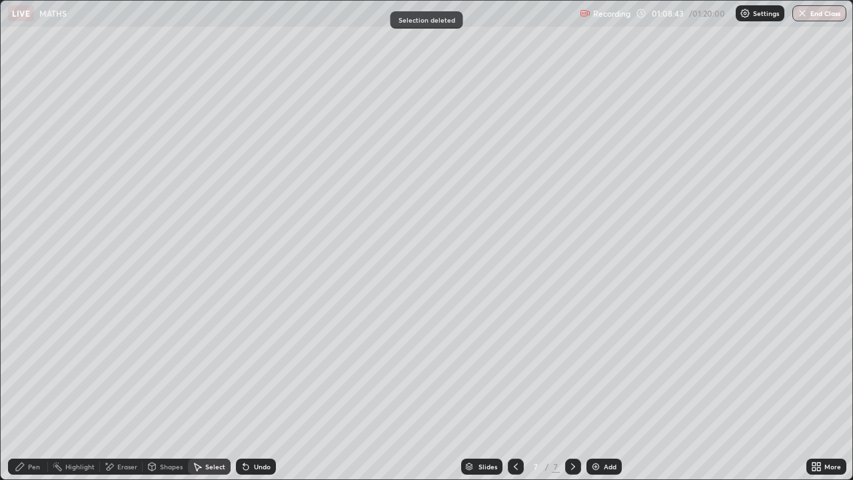
click at [36, 389] on div "Pen" at bounding box center [28, 467] width 40 height 16
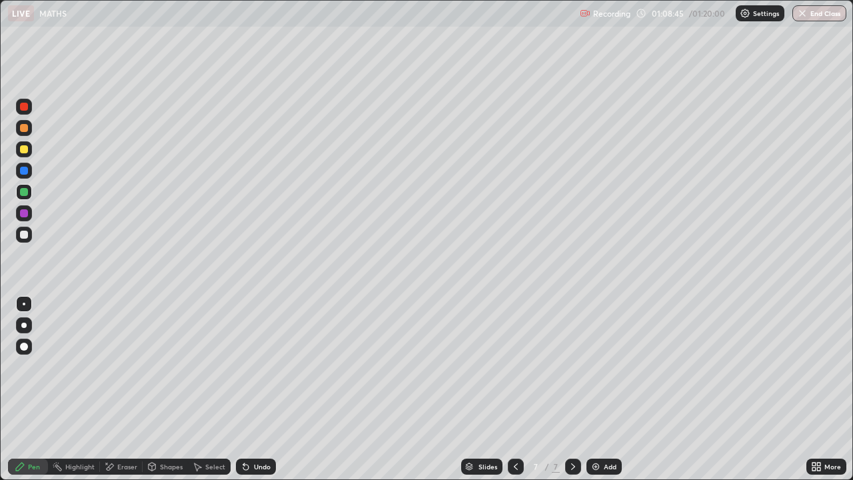
click at [29, 235] on div at bounding box center [24, 235] width 16 height 16
click at [254, 389] on div "Undo" at bounding box center [262, 466] width 17 height 7
click at [253, 389] on div "Undo" at bounding box center [256, 467] width 40 height 16
click at [254, 389] on div "Undo" at bounding box center [256, 467] width 40 height 16
click at [255, 389] on div "Undo" at bounding box center [256, 467] width 40 height 16
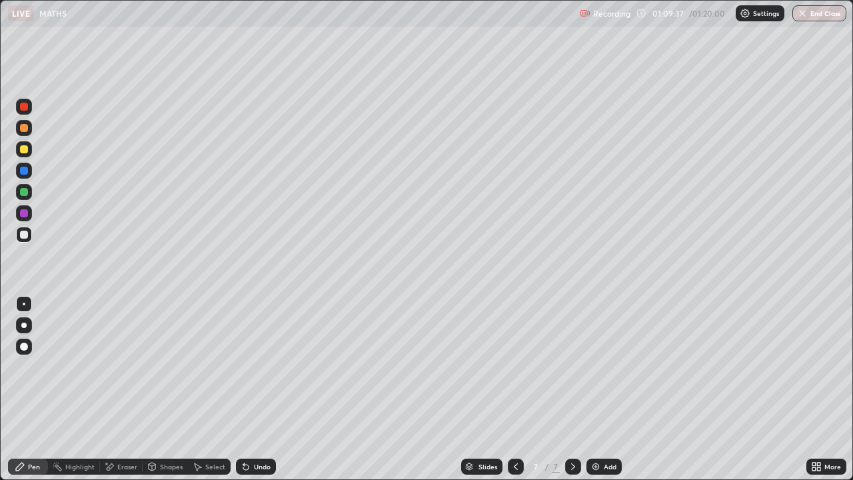
click at [128, 389] on div "Eraser" at bounding box center [127, 466] width 20 height 7
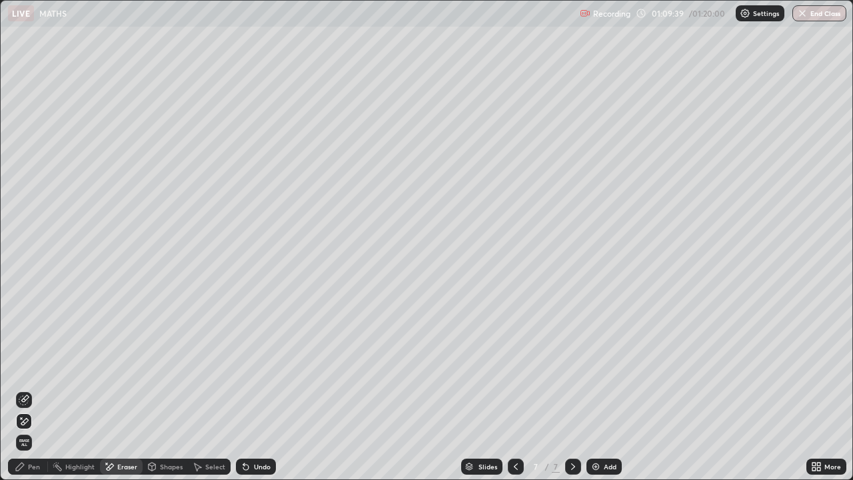
click at [29, 389] on div "Pen" at bounding box center [28, 467] width 40 height 16
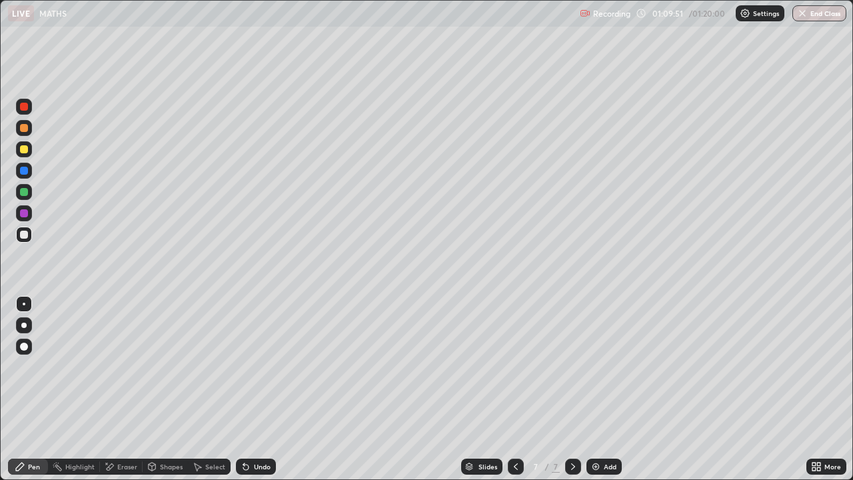
click at [121, 389] on div "Eraser" at bounding box center [127, 466] width 20 height 7
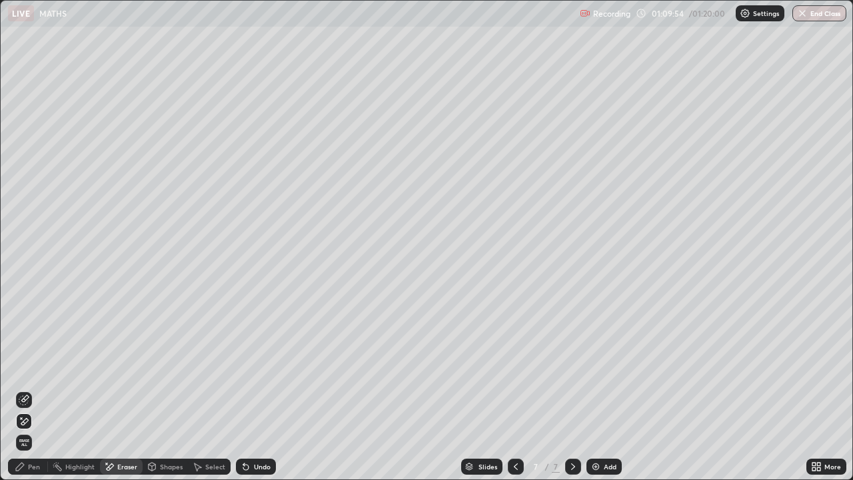
click at [28, 389] on div "Pen" at bounding box center [34, 466] width 12 height 7
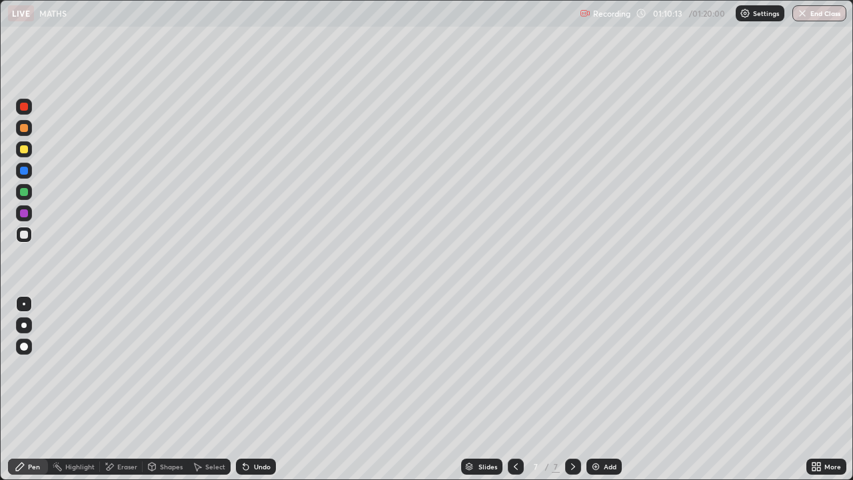
click at [253, 389] on div "Undo" at bounding box center [256, 467] width 40 height 16
click at [258, 389] on div "Undo" at bounding box center [262, 466] width 17 height 7
click at [257, 389] on div "Undo" at bounding box center [256, 467] width 40 height 16
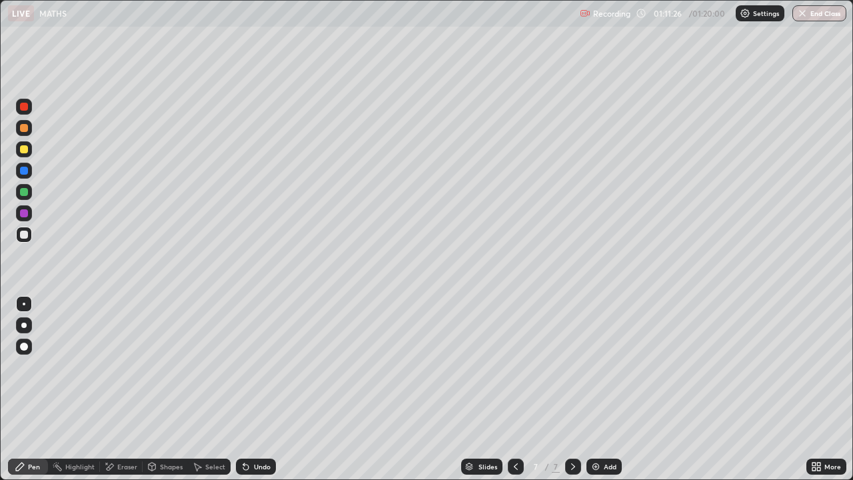
click at [255, 389] on div "Undo" at bounding box center [262, 466] width 17 height 7
click at [258, 389] on div "Undo" at bounding box center [262, 466] width 17 height 7
click at [264, 389] on div "Undo" at bounding box center [262, 466] width 17 height 7
click at [261, 389] on div "Undo" at bounding box center [262, 466] width 17 height 7
click at [254, 389] on div "Undo" at bounding box center [262, 466] width 17 height 7
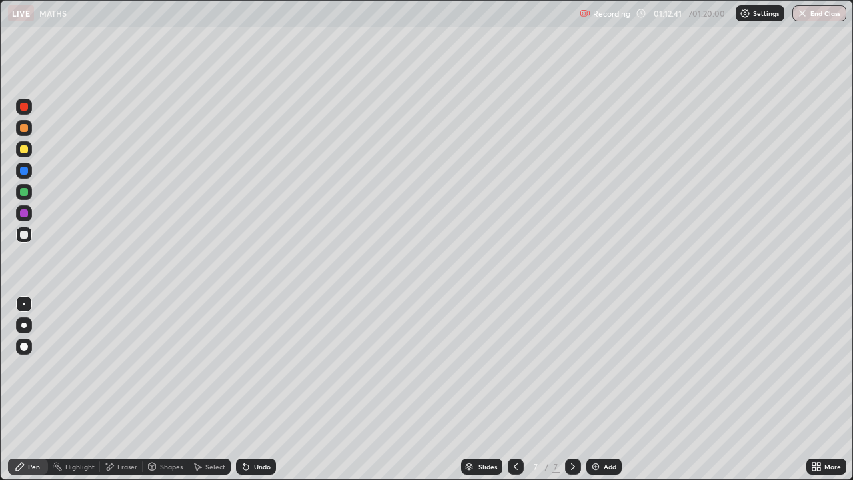
click at [251, 389] on div "Undo" at bounding box center [256, 467] width 40 height 16
click at [254, 389] on div "Undo" at bounding box center [262, 466] width 17 height 7
click at [255, 389] on div "Undo" at bounding box center [262, 466] width 17 height 7
click at [254, 389] on div "Undo" at bounding box center [262, 466] width 17 height 7
click at [255, 389] on div "Undo" at bounding box center [262, 466] width 17 height 7
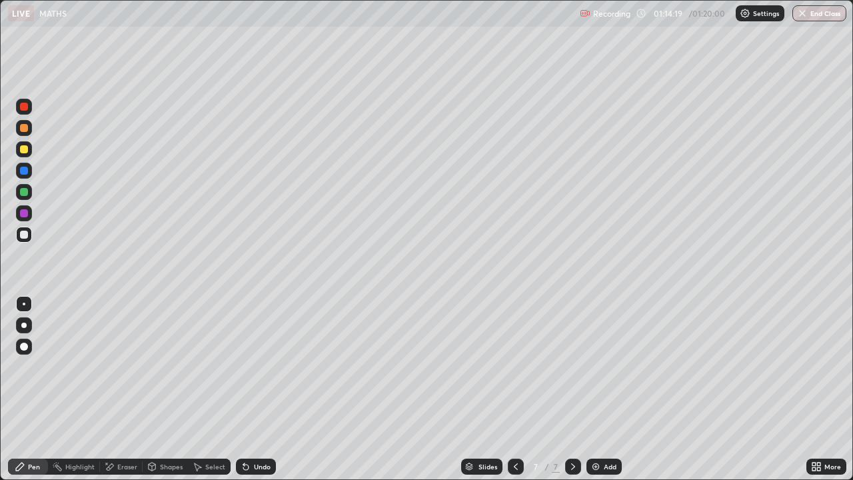
click at [257, 389] on div "Undo" at bounding box center [262, 466] width 17 height 7
click at [21, 215] on div at bounding box center [24, 213] width 8 height 8
click at [245, 389] on icon at bounding box center [245, 467] width 5 height 5
click at [24, 191] on div at bounding box center [24, 192] width 8 height 8
click at [23, 236] on div at bounding box center [24, 235] width 8 height 8
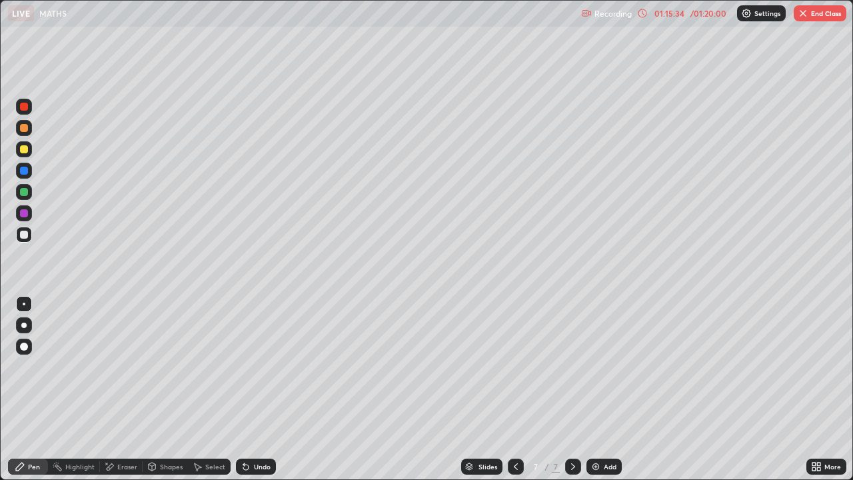
click at [23, 193] on div at bounding box center [24, 192] width 8 height 8
click at [27, 150] on div at bounding box center [24, 149] width 8 height 8
click at [821, 13] on button "End Class" at bounding box center [820, 13] width 53 height 16
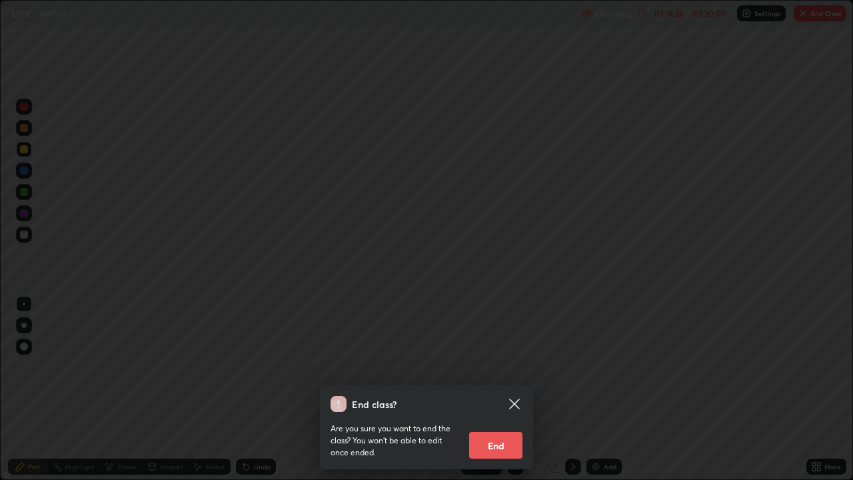
click at [505, 389] on button "End" at bounding box center [495, 445] width 53 height 27
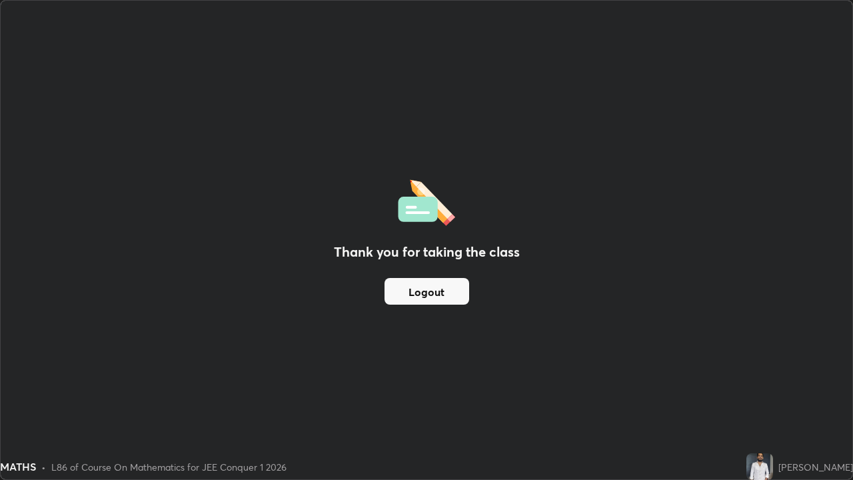
click at [453, 299] on button "Logout" at bounding box center [427, 291] width 85 height 27
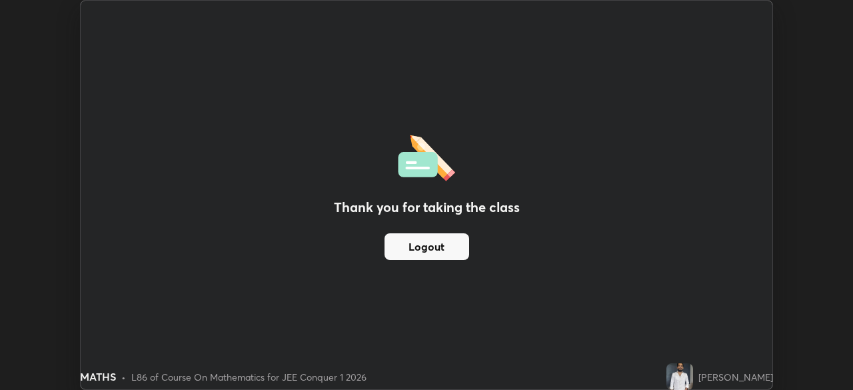
scroll to position [66258, 65794]
